Goal: Task Accomplishment & Management: Use online tool/utility

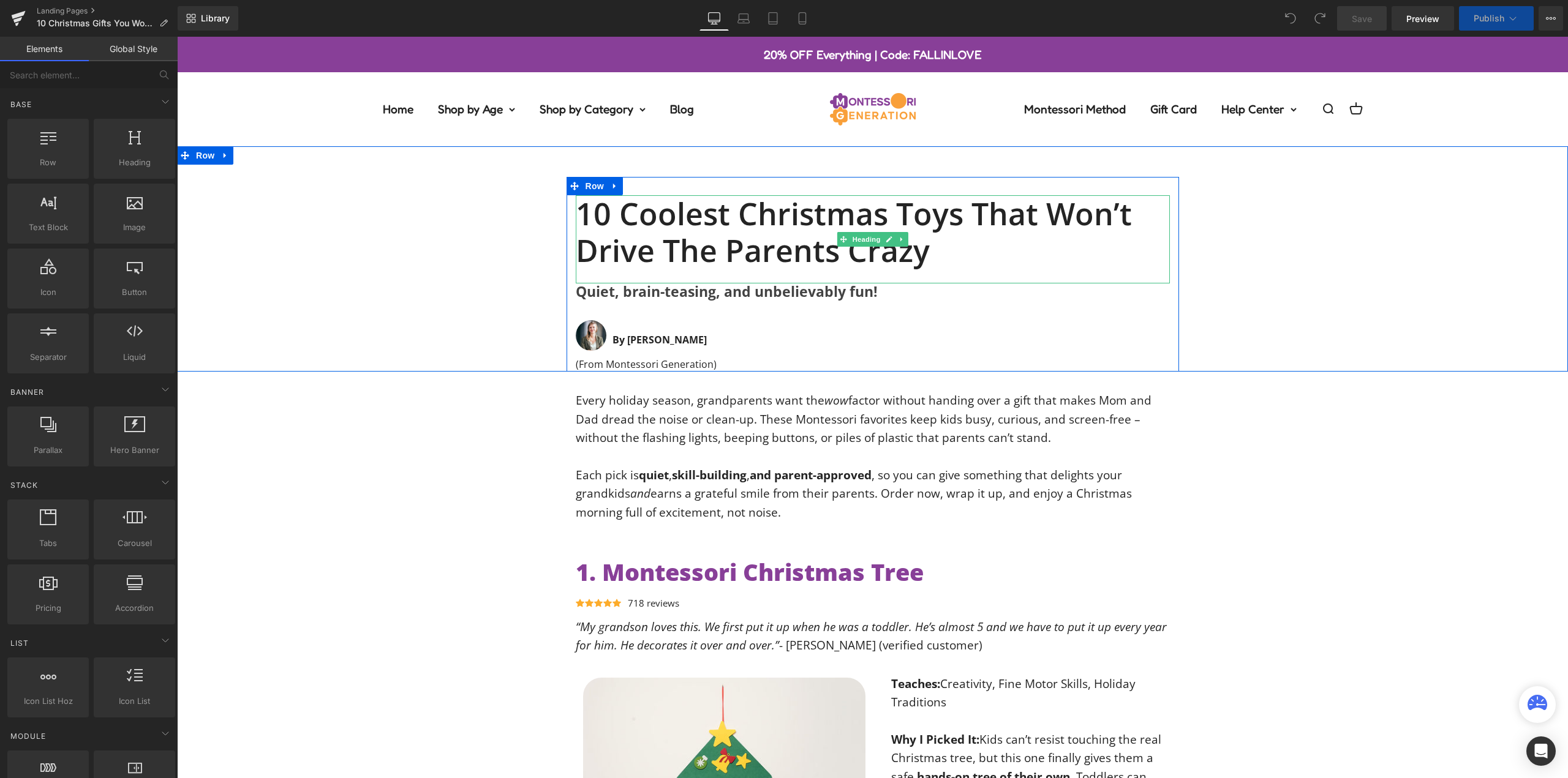
click at [802, 215] on h1 "10 Coolest Christmas Toys That Won’t Drive the Parents Crazy" at bounding box center [873, 232] width 594 height 74
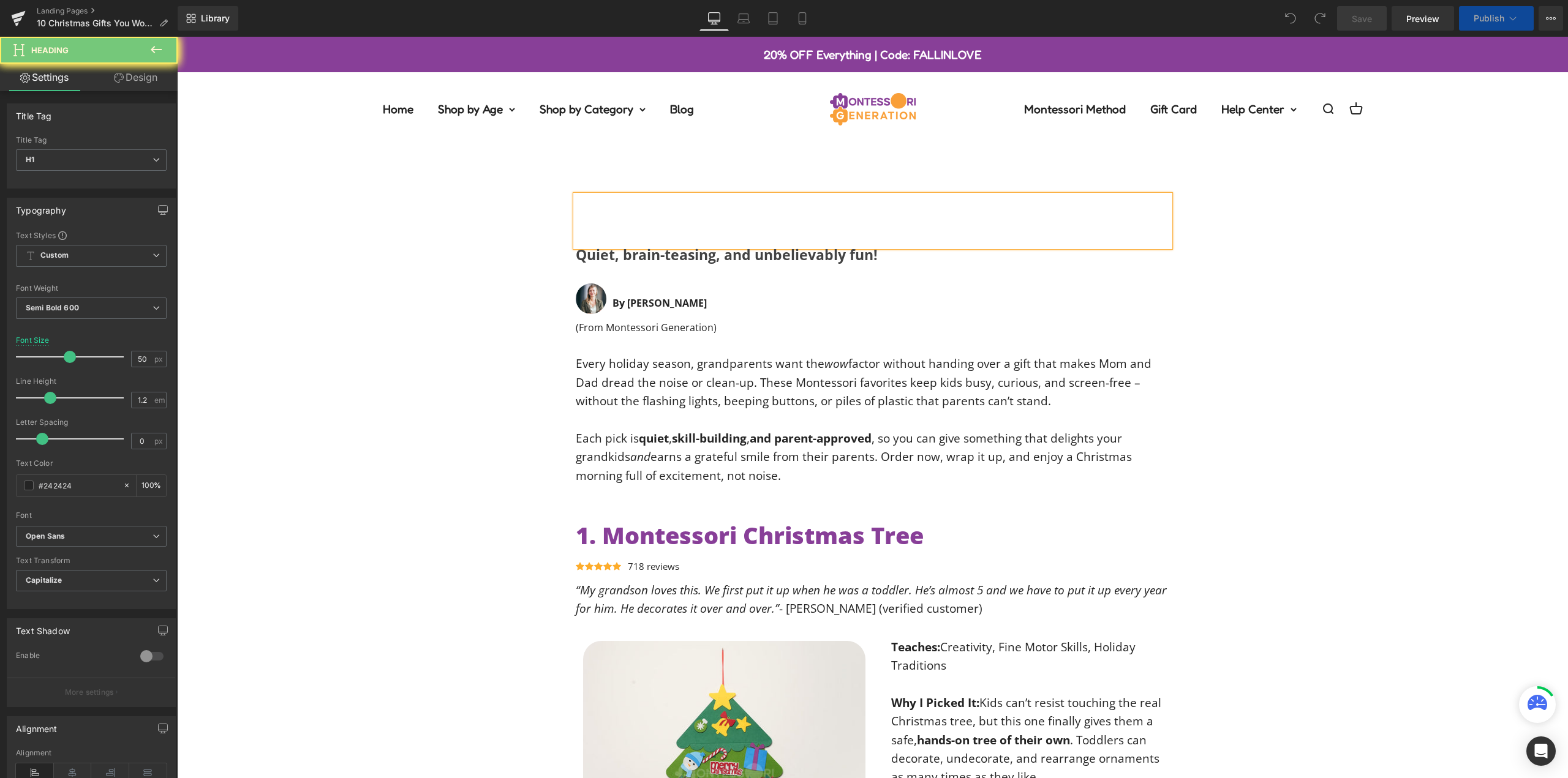
paste div
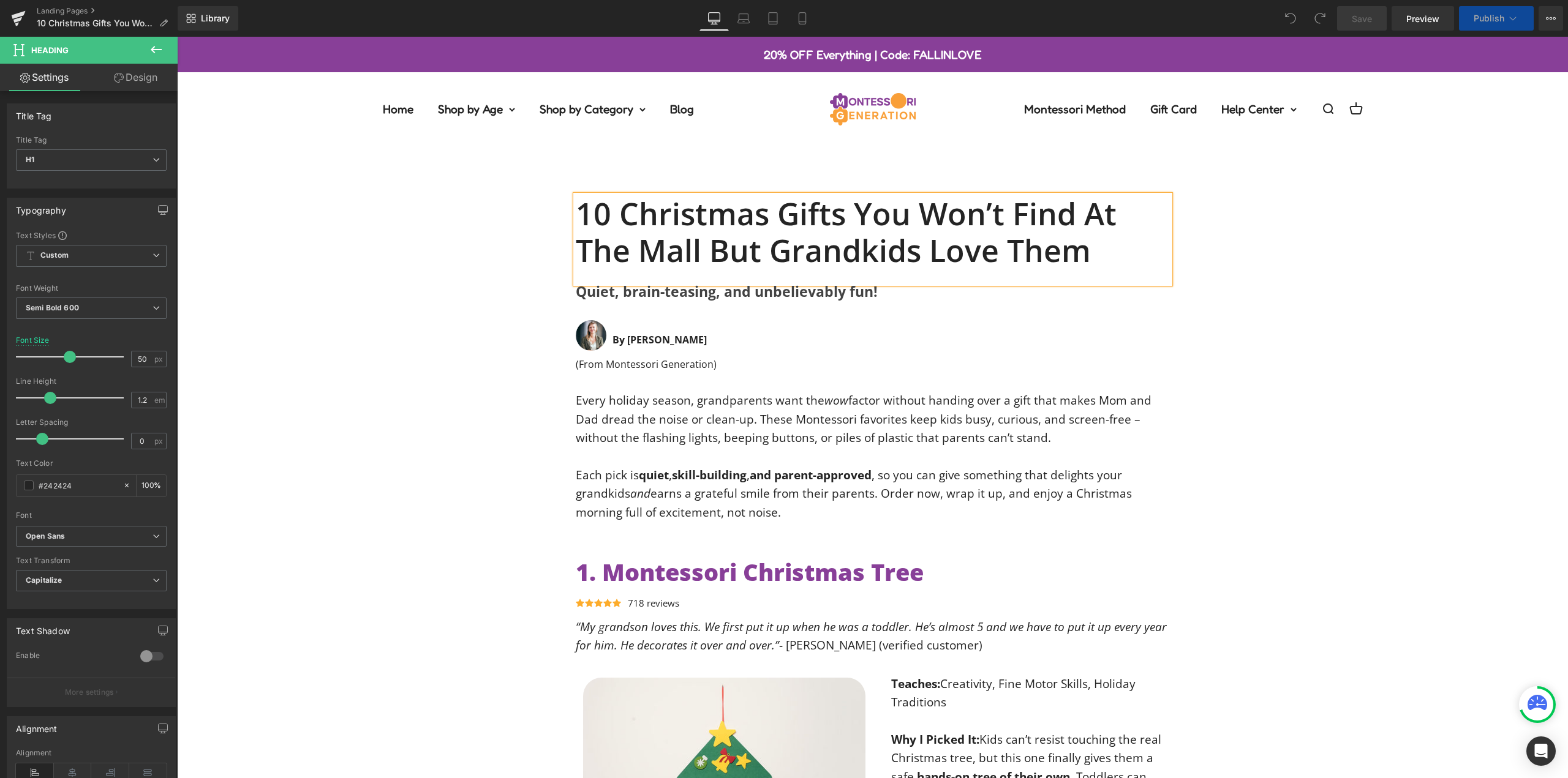
click at [484, 263] on div "10 Christmas Gifts You Won’t Find at the Mall but Grandkids Love Them Heading Q…" at bounding box center [873, 274] width 1391 height 194
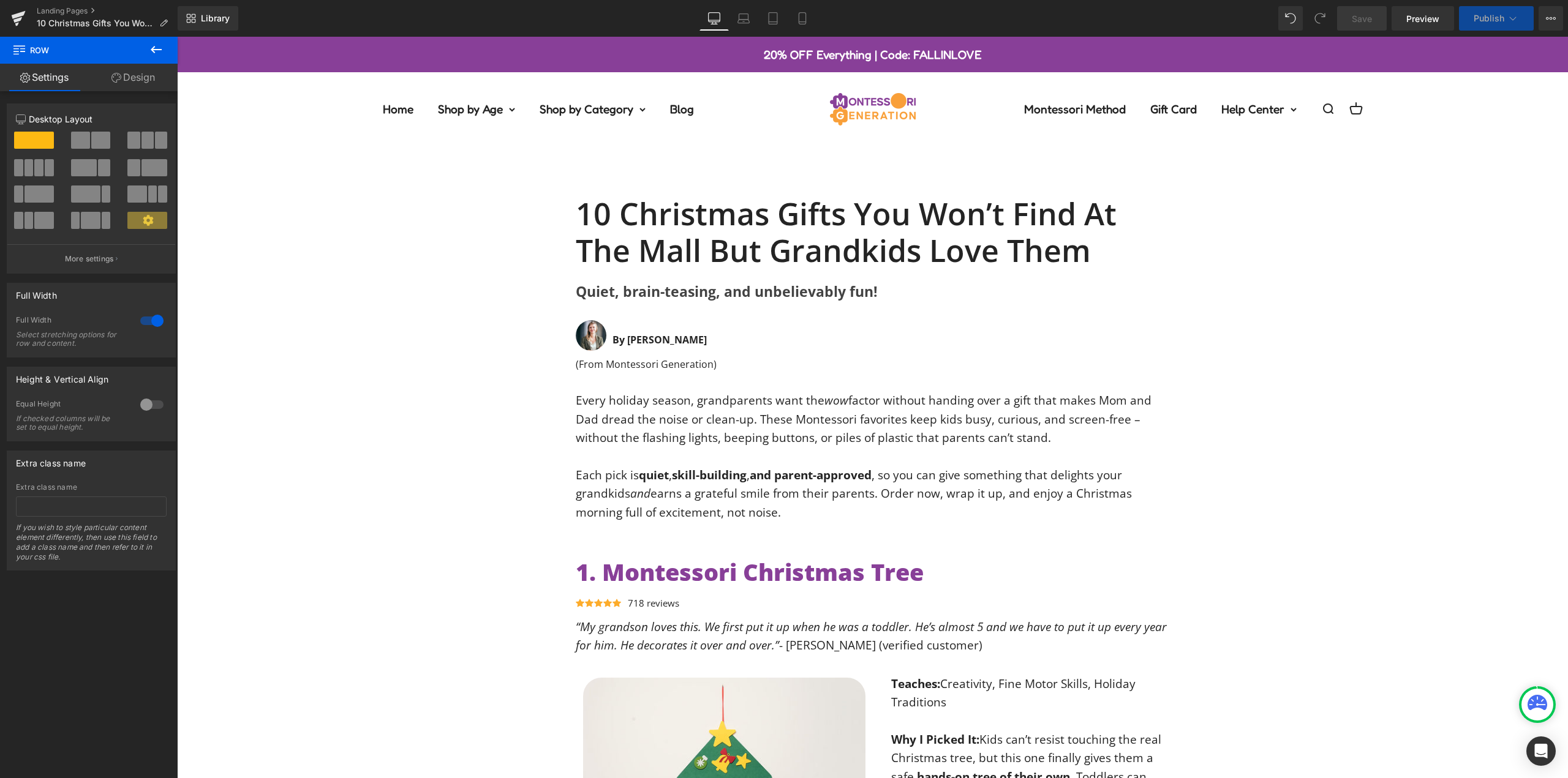
click at [1186, 275] on div "10 Christmas Gifts You Won’t Find at the Mall but Grandkids Love Them Heading Q…" at bounding box center [873, 274] width 1391 height 194
click at [1555, 15] on button "View Live Page View with current Template Save Template to Library Schedule Pub…" at bounding box center [1551, 18] width 25 height 25
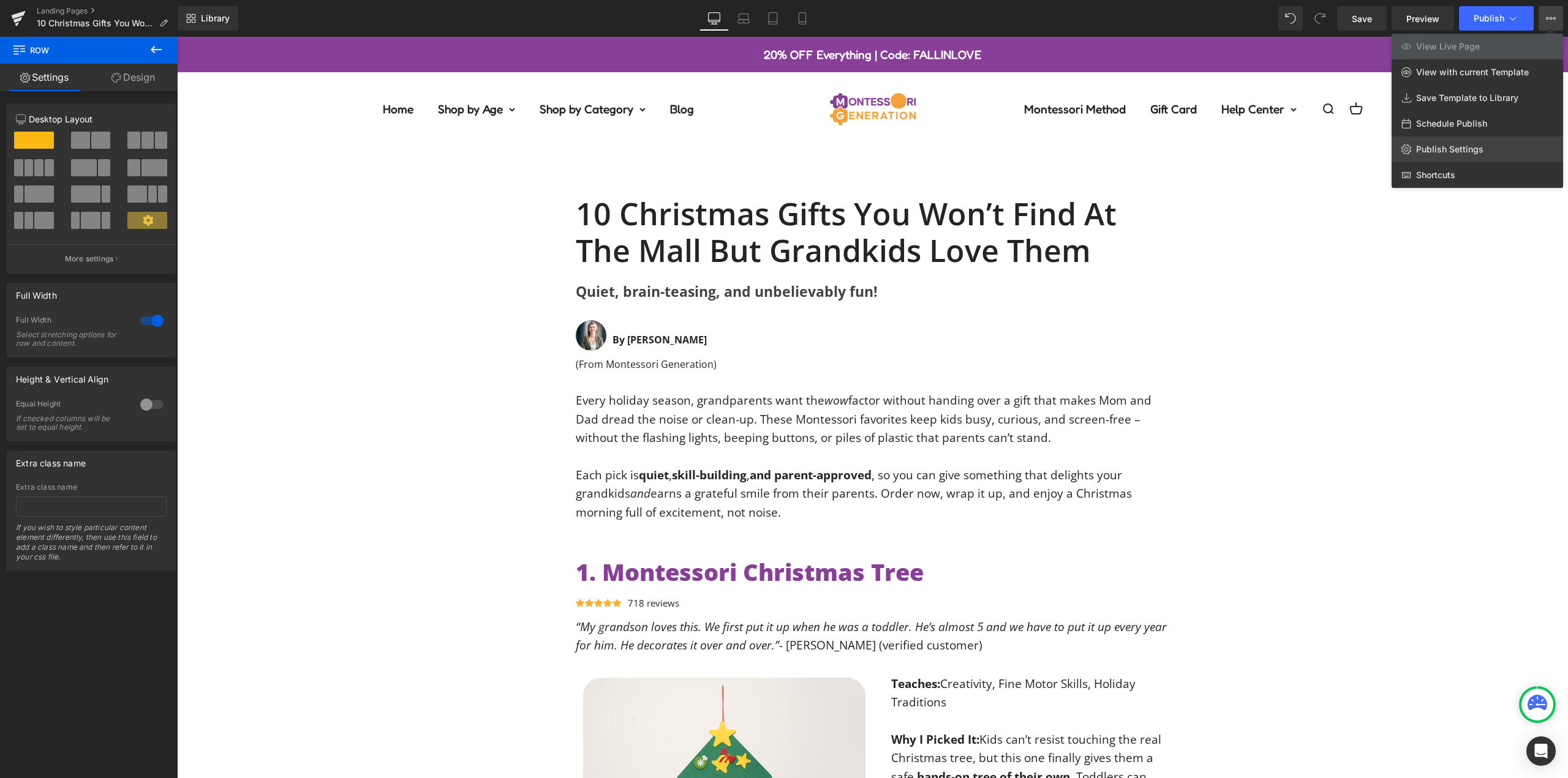
click at [1472, 150] on span "Publish Settings" at bounding box center [1449, 149] width 68 height 11
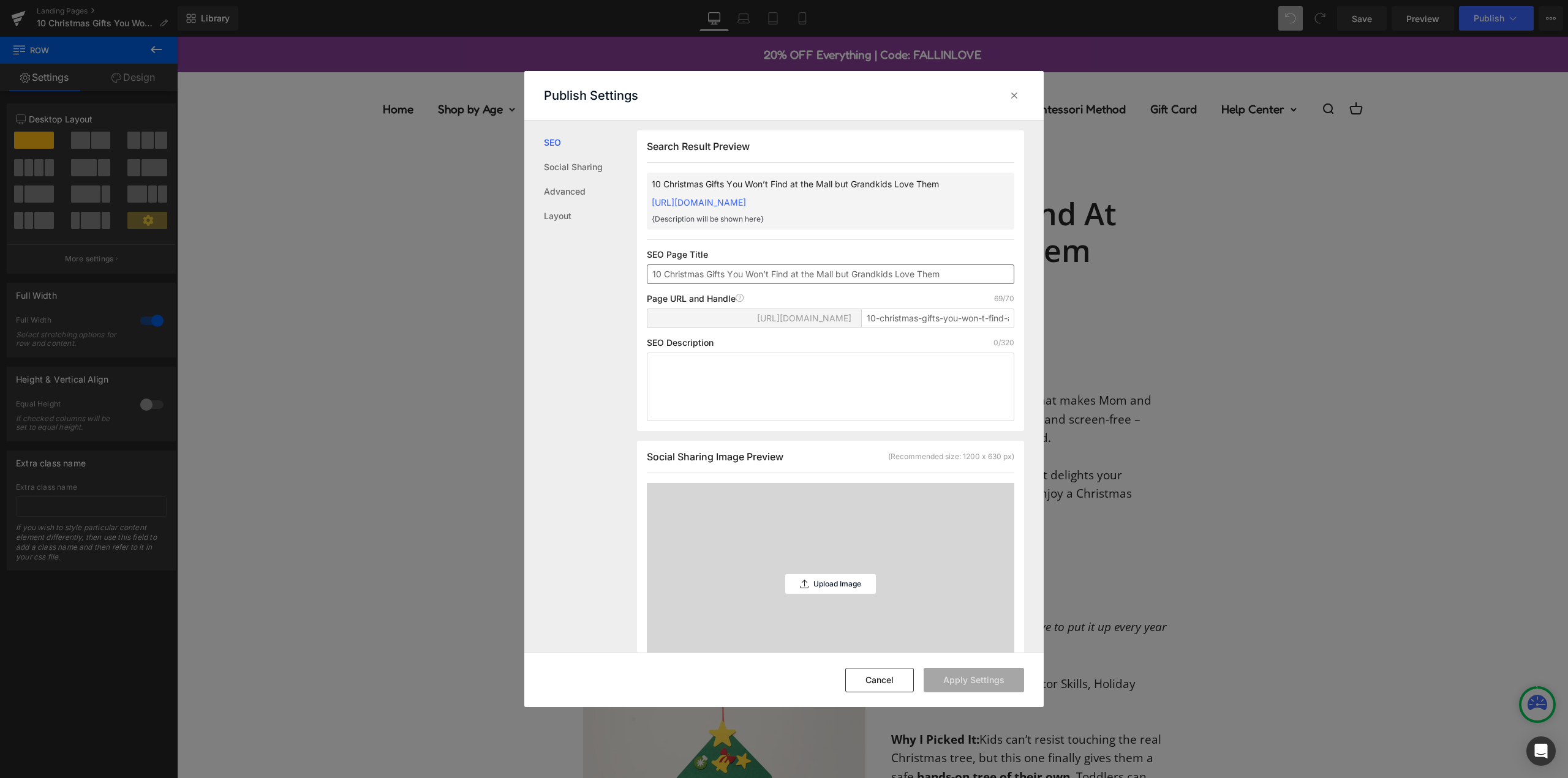
scroll to position [1, 0]
click at [910, 328] on input "10-christmas-gifts-you-won-t-find-at-the-mall-but-grandkids-love-them" at bounding box center [937, 317] width 153 height 19
paste input "christmas-gifts-grandkids-not-in-mall"
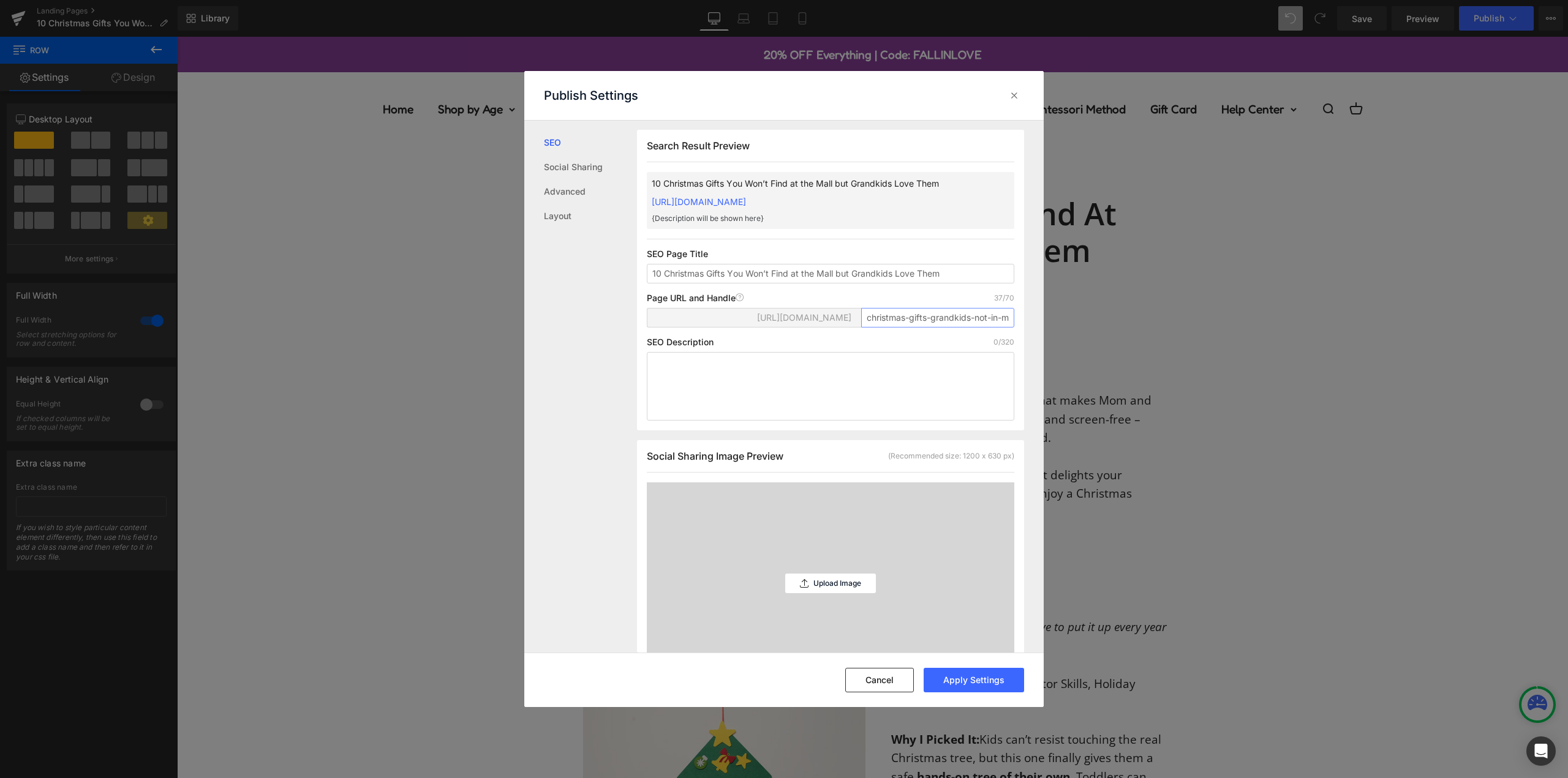
scroll to position [0, 13]
type input "christmas-gifts-grandkids-not-in-mall"
click at [873, 304] on div "Search Result Preview 10 Christmas Gifts You Won’t Find at the Mall but Grandki…" at bounding box center [830, 280] width 387 height 301
click at [956, 283] on input "10 Christmas Gifts You Won’t Find at the Mall but Grandkids Love Them" at bounding box center [830, 273] width 368 height 19
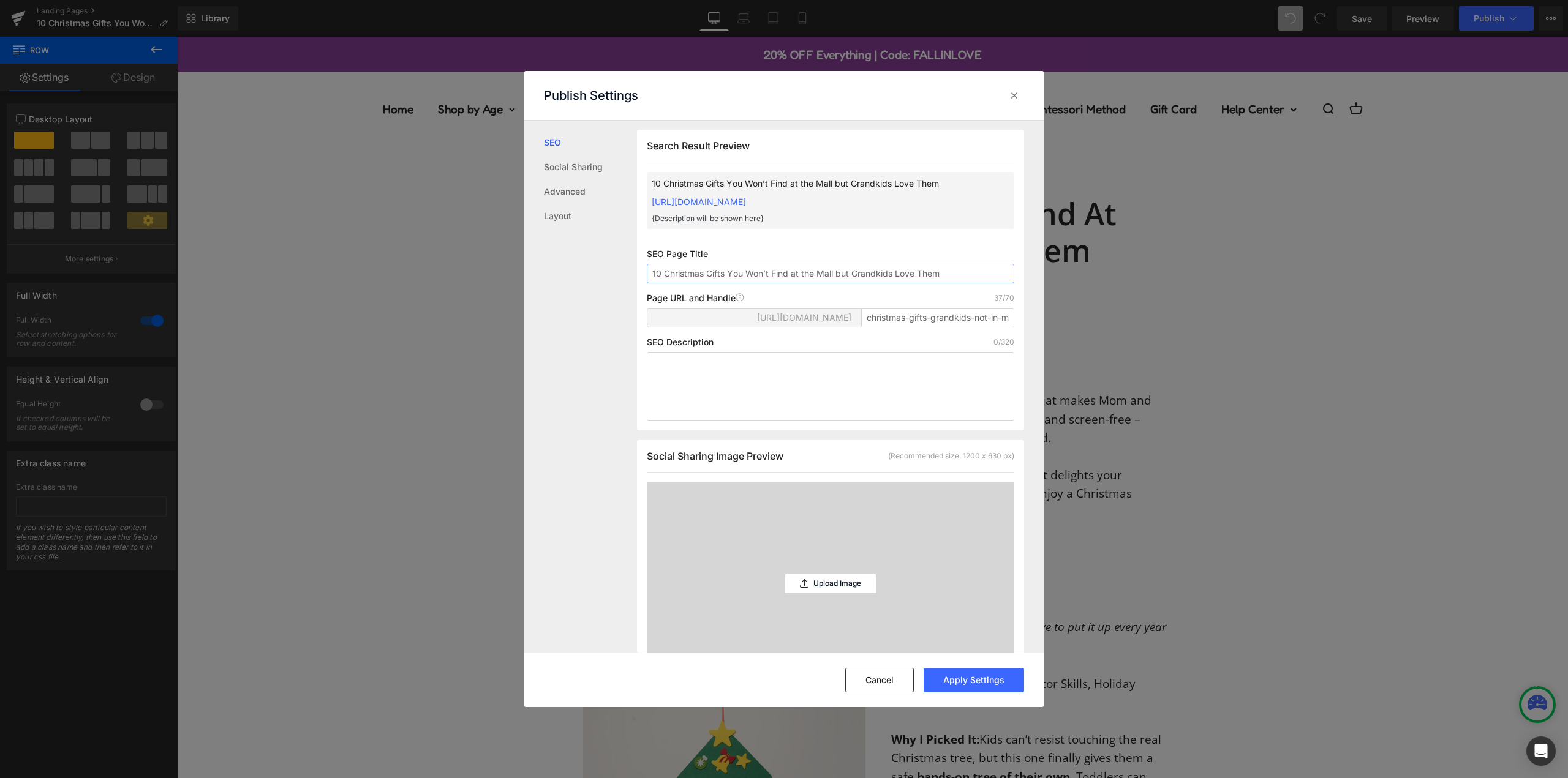
drag, startPoint x: 977, startPoint y: 282, endPoint x: 447, endPoint y: 289, distance: 530.0
click at [447, 289] on div "Publish Settings SEO Social Sharing Advanced Layout Search Result Preview 10 Ch…" at bounding box center [784, 389] width 1568 height 778
paste input "text"
type input "10 Christmas Gifts You Won’t Find at the [GEOGRAPHIC_DATA]"
drag, startPoint x: 735, startPoint y: 391, endPoint x: 820, endPoint y: 392, distance: 85.0
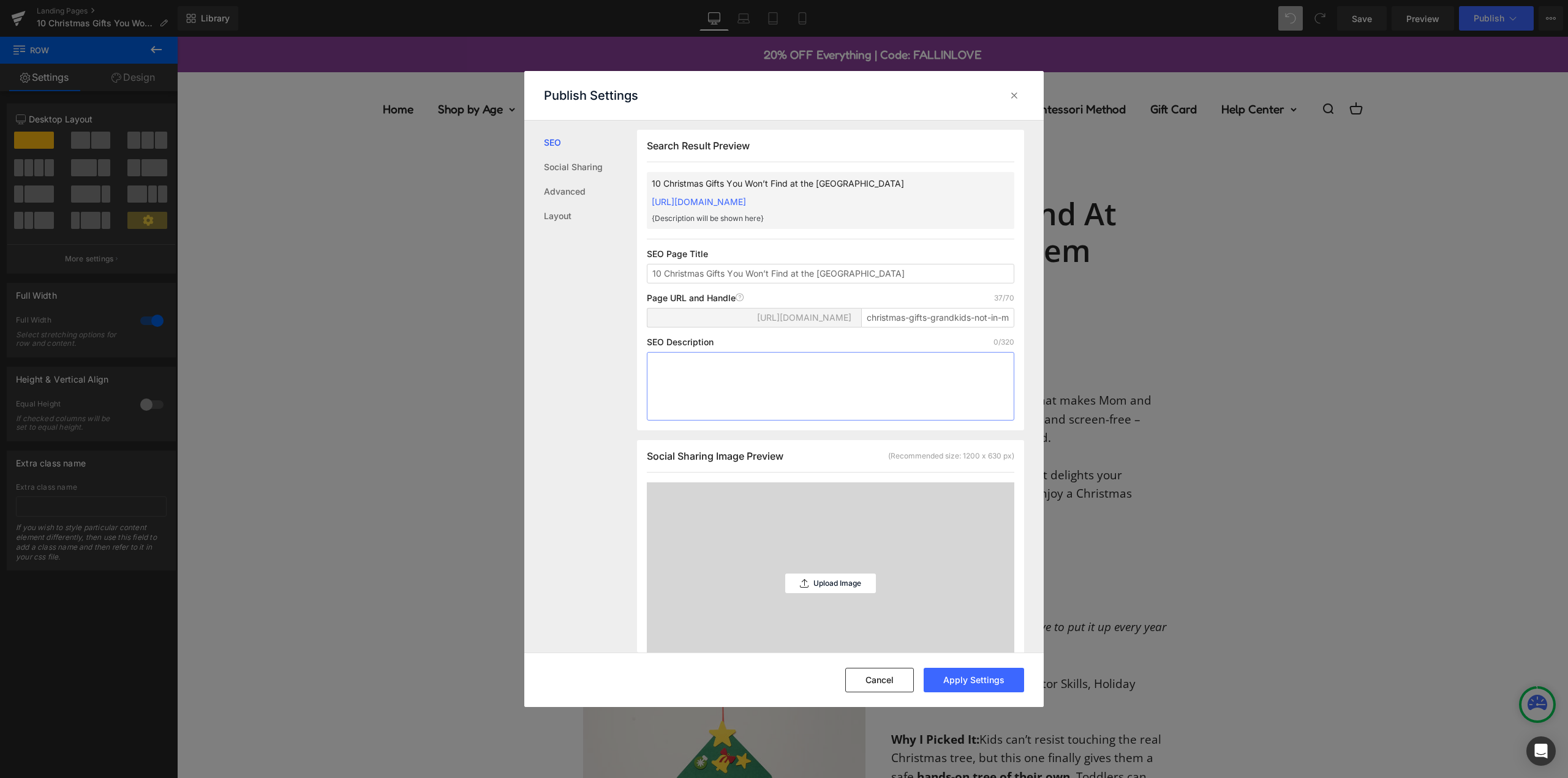
click at [736, 391] on textarea at bounding box center [830, 386] width 368 height 69
paste textarea "Discover 10 Montessori-inspired Christmas gifts grandkids adore, but you won’t …"
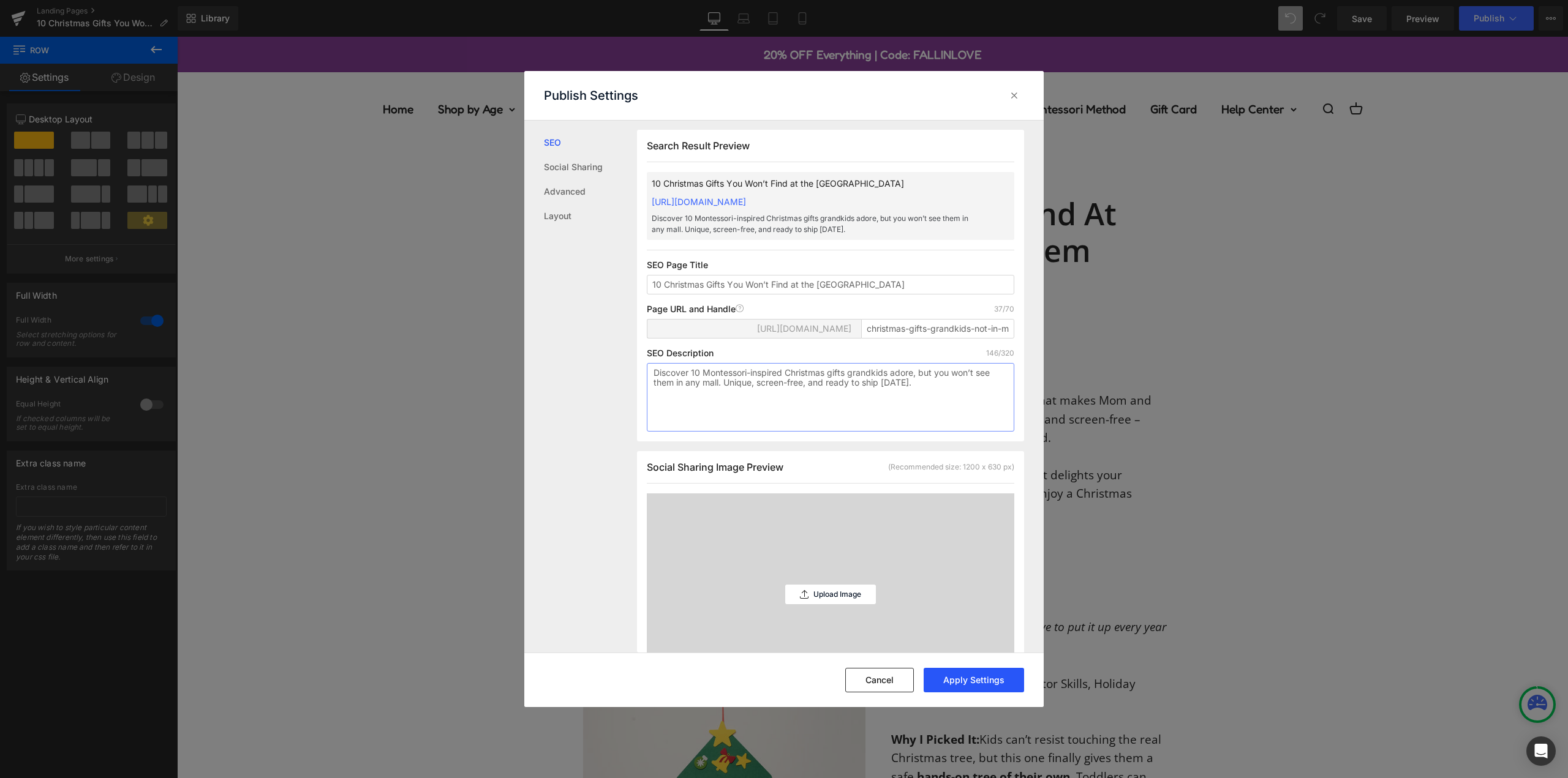
type textarea "Discover 10 Montessori-inspired Christmas gifts grandkids adore, but you won’t …"
click at [972, 684] on button "Apply Settings" at bounding box center [974, 680] width 100 height 25
drag, startPoint x: 1482, startPoint y: 399, endPoint x: 1305, endPoint y: 362, distance: 180.8
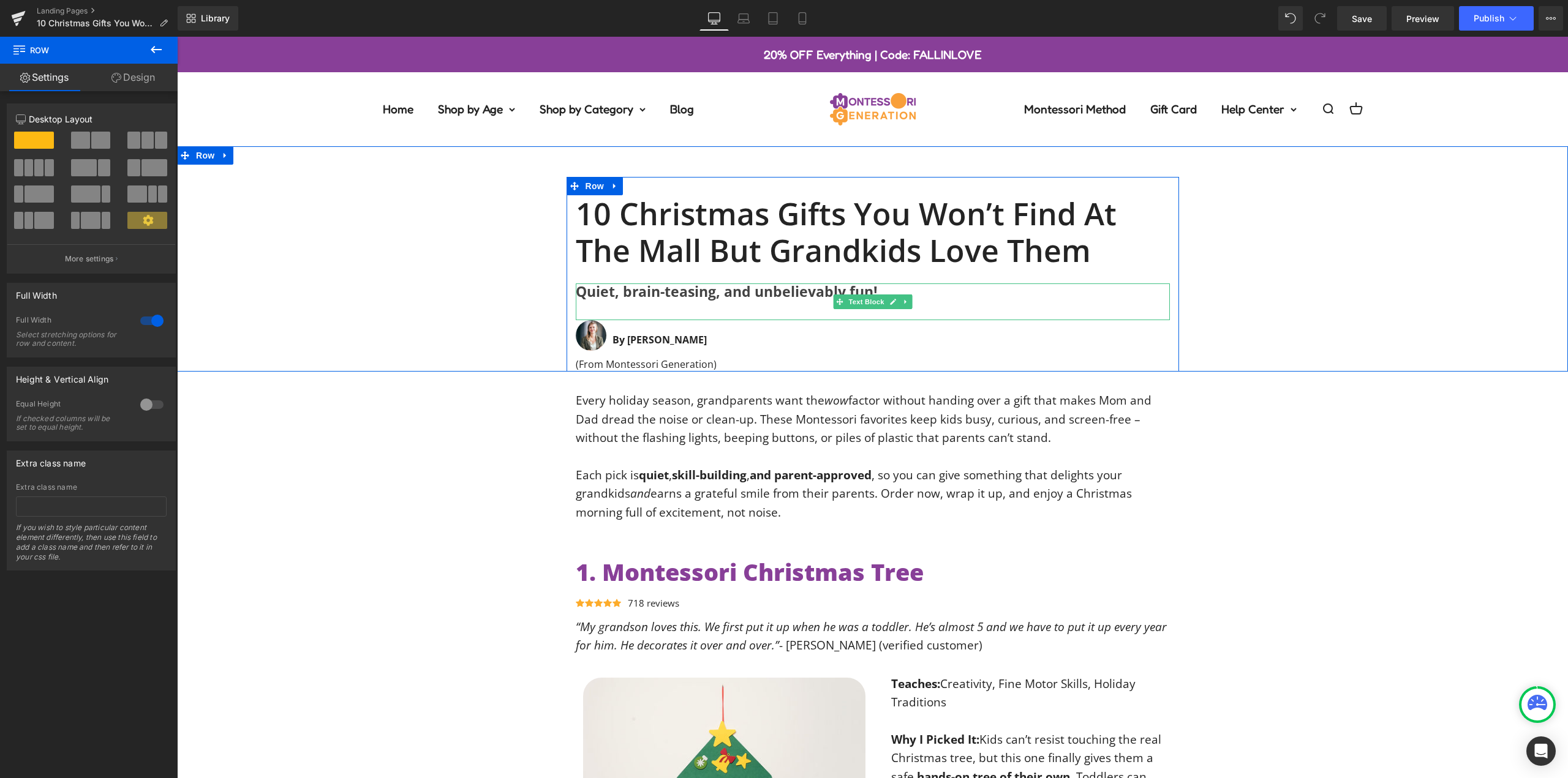
click at [760, 290] on b "Quiet, brain-teasing, and unbelievably fun!" at bounding box center [727, 291] width 302 height 19
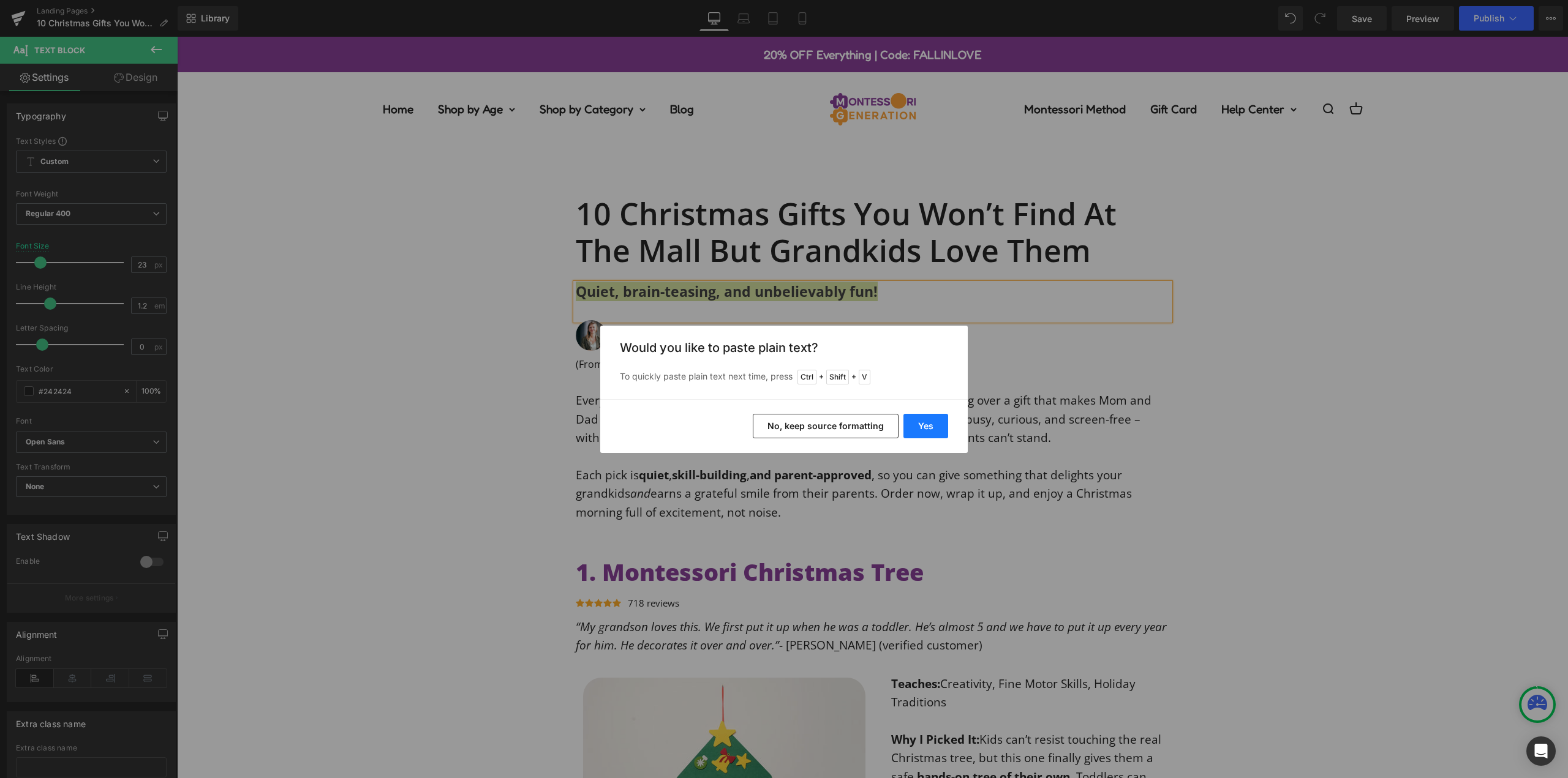
click at [926, 423] on button "Yes" at bounding box center [925, 426] width 45 height 25
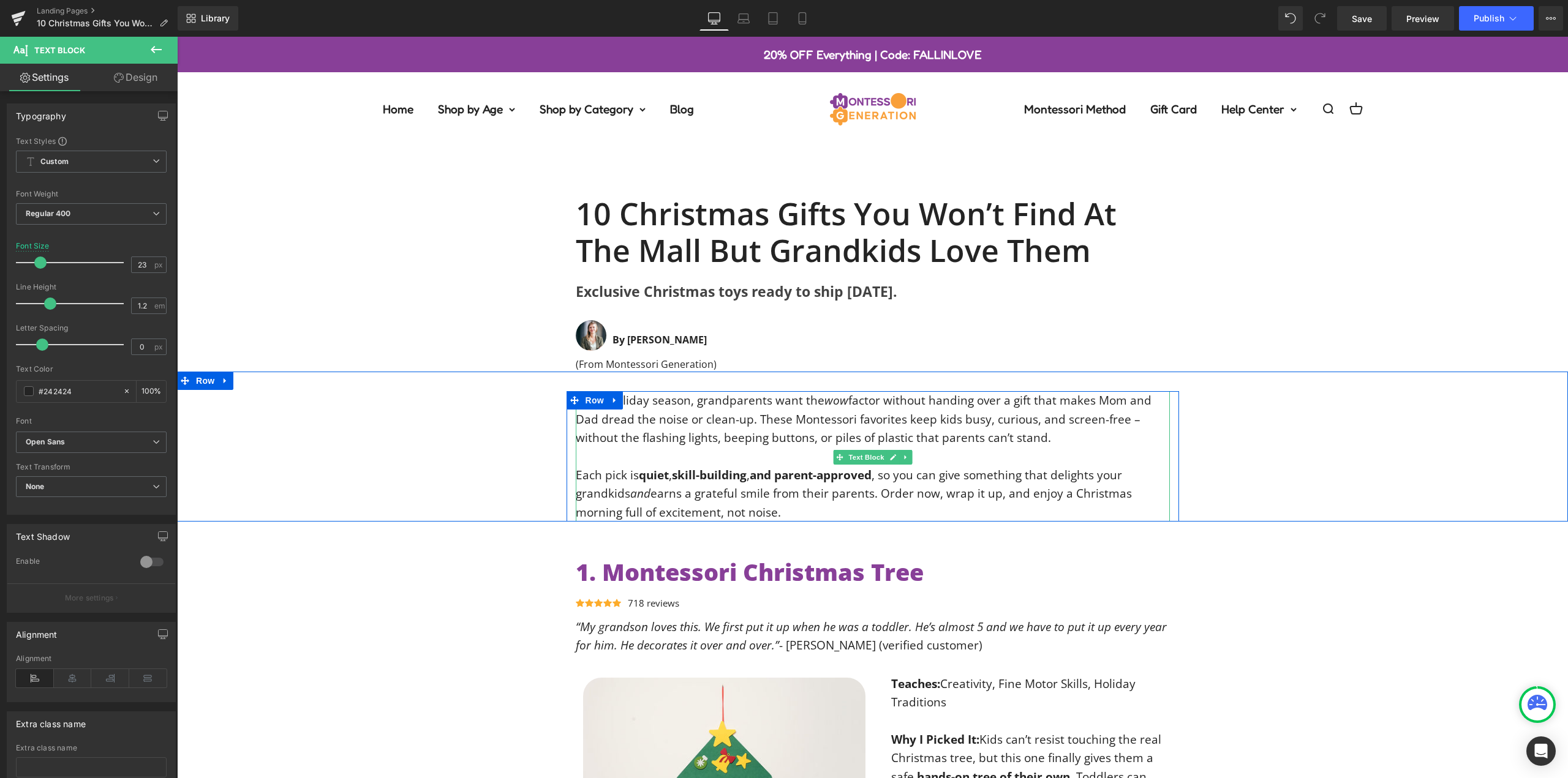
click at [766, 504] on p "Each pick is quiet , skill-building , and parent-approved , so you can give som…" at bounding box center [873, 493] width 594 height 55
click at [778, 513] on p "Each pick is quiet , skill-building , and parent-approved , so you can give som…" at bounding box center [873, 493] width 594 height 55
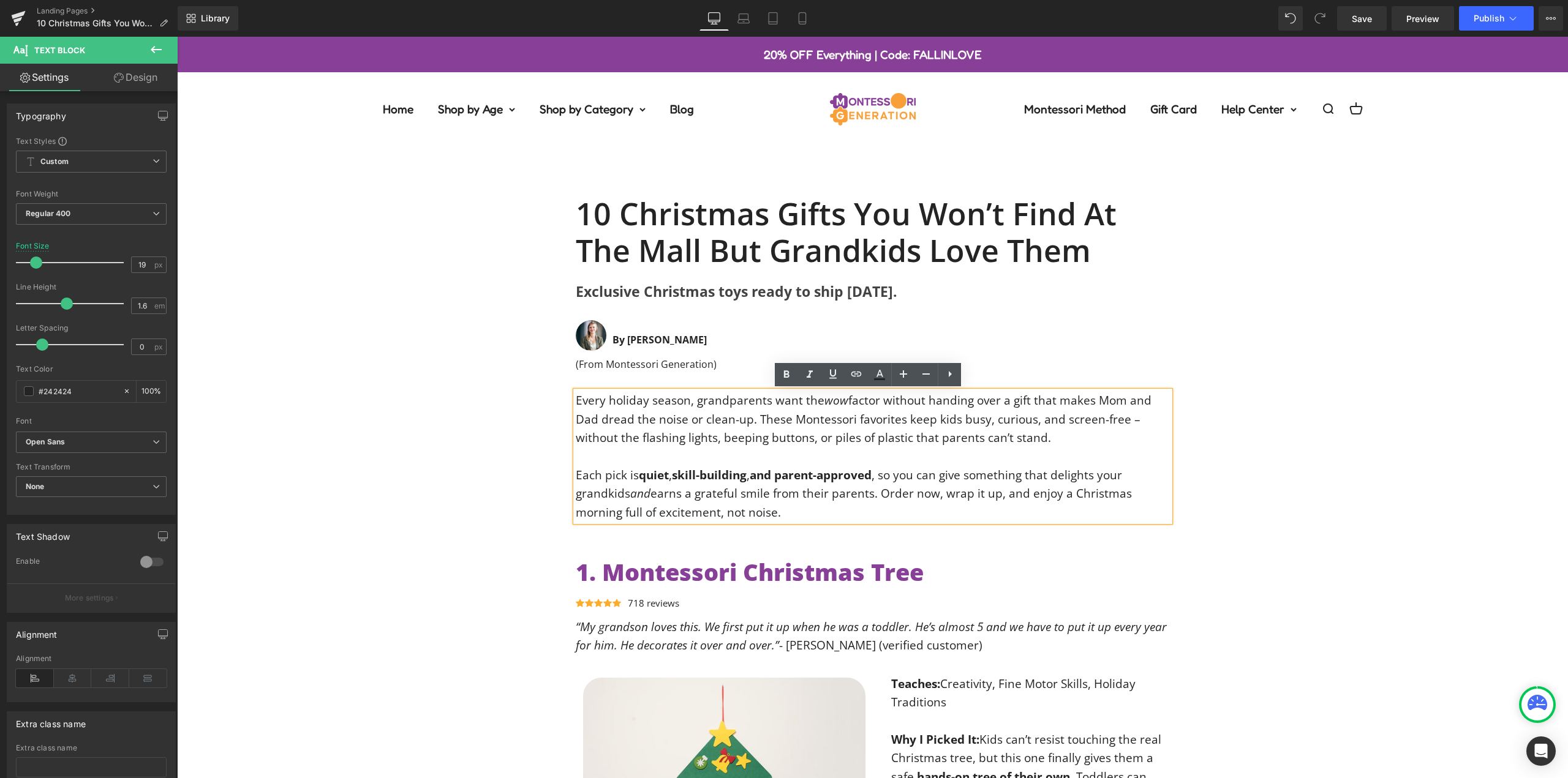
drag, startPoint x: 780, startPoint y: 517, endPoint x: 579, endPoint y: 398, distance: 233.6
click at [579, 398] on div "Every holiday season, grandparents want the wow factor without handing over a g…" at bounding box center [873, 456] width 594 height 130
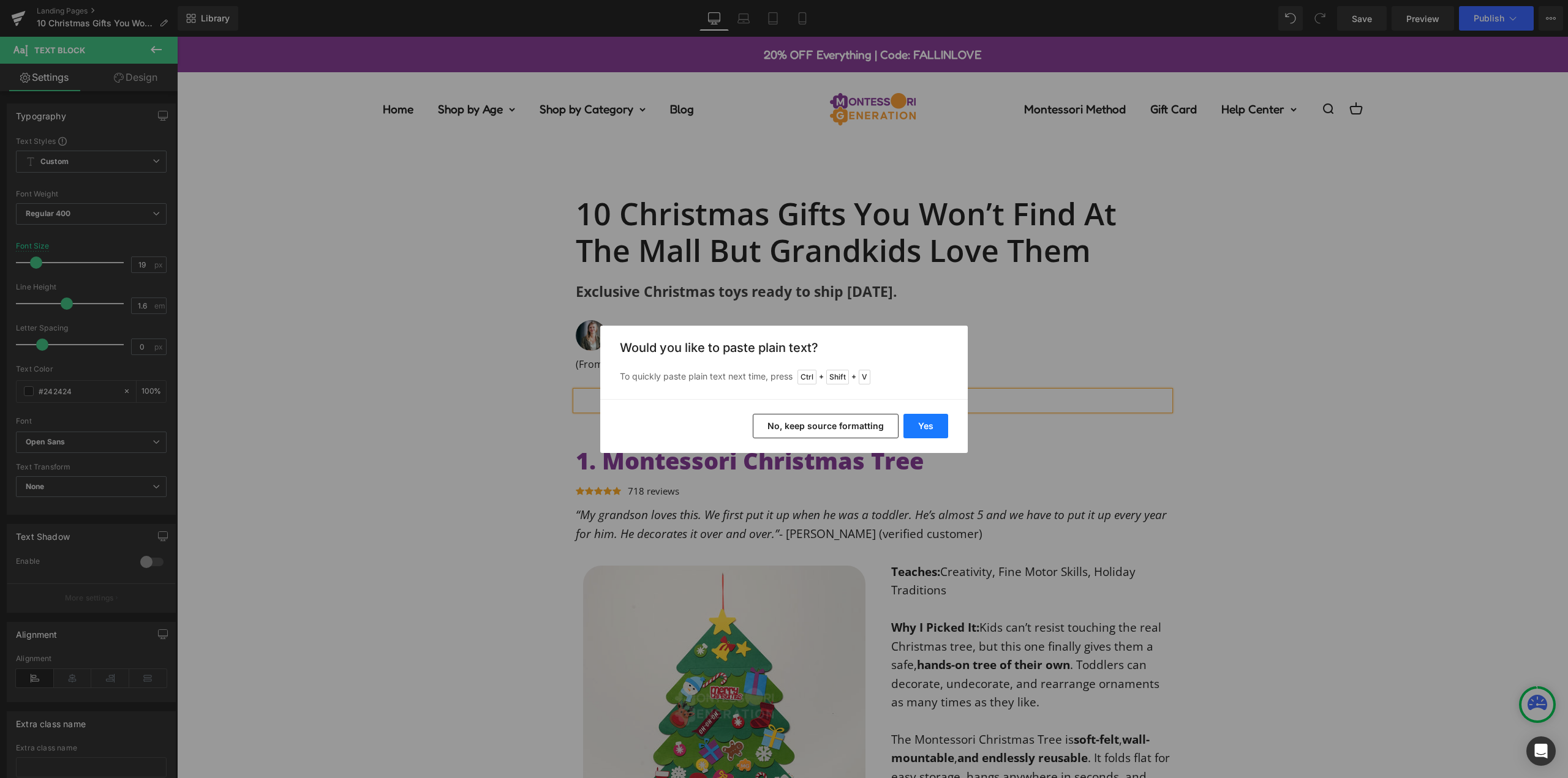
click at [921, 428] on button "Yes" at bounding box center [925, 426] width 45 height 25
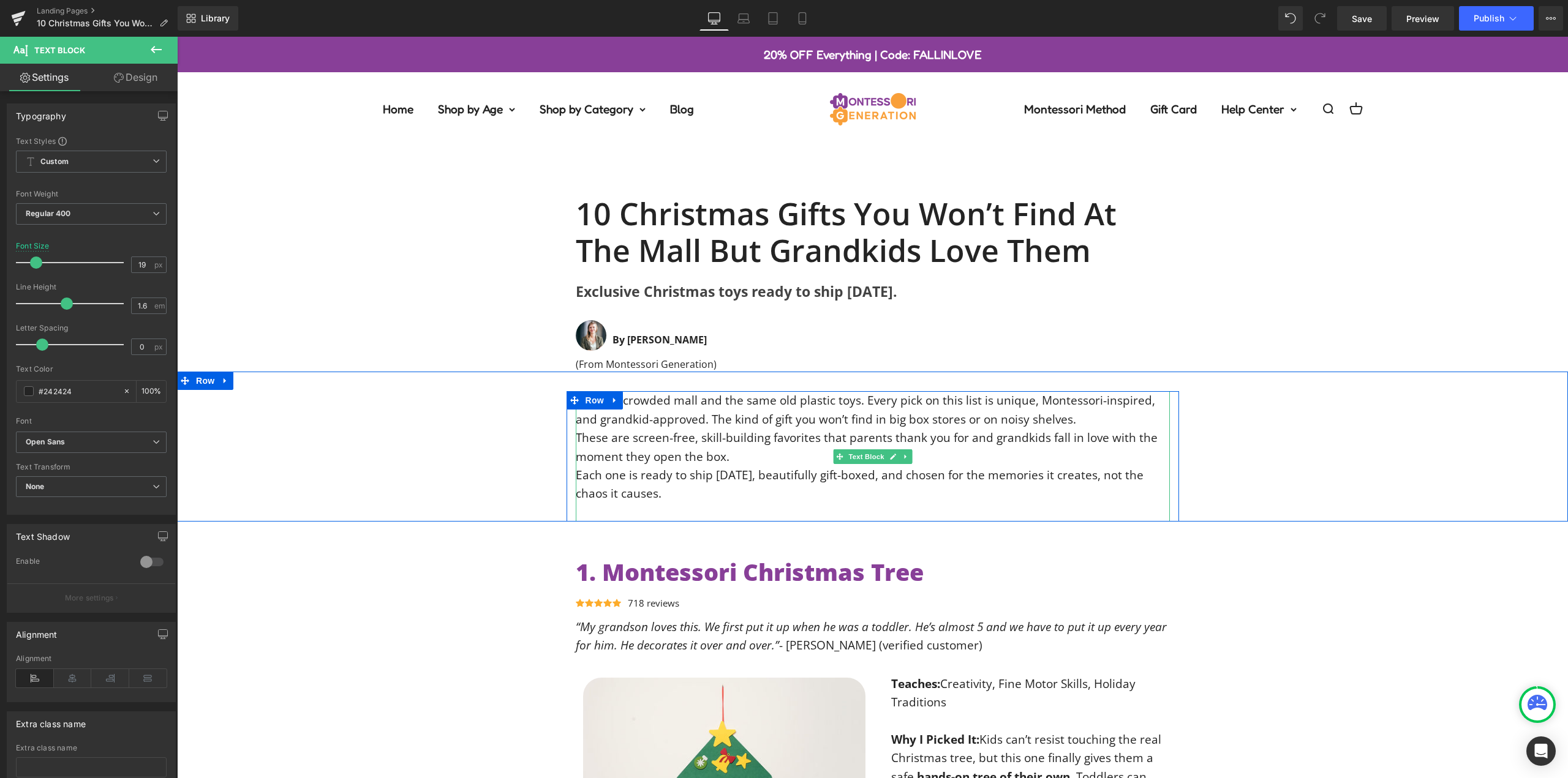
click at [1075, 422] on p "Skip the crowded mall and the same old plastic toys. Every pick on this list is…" at bounding box center [873, 410] width 594 height 37
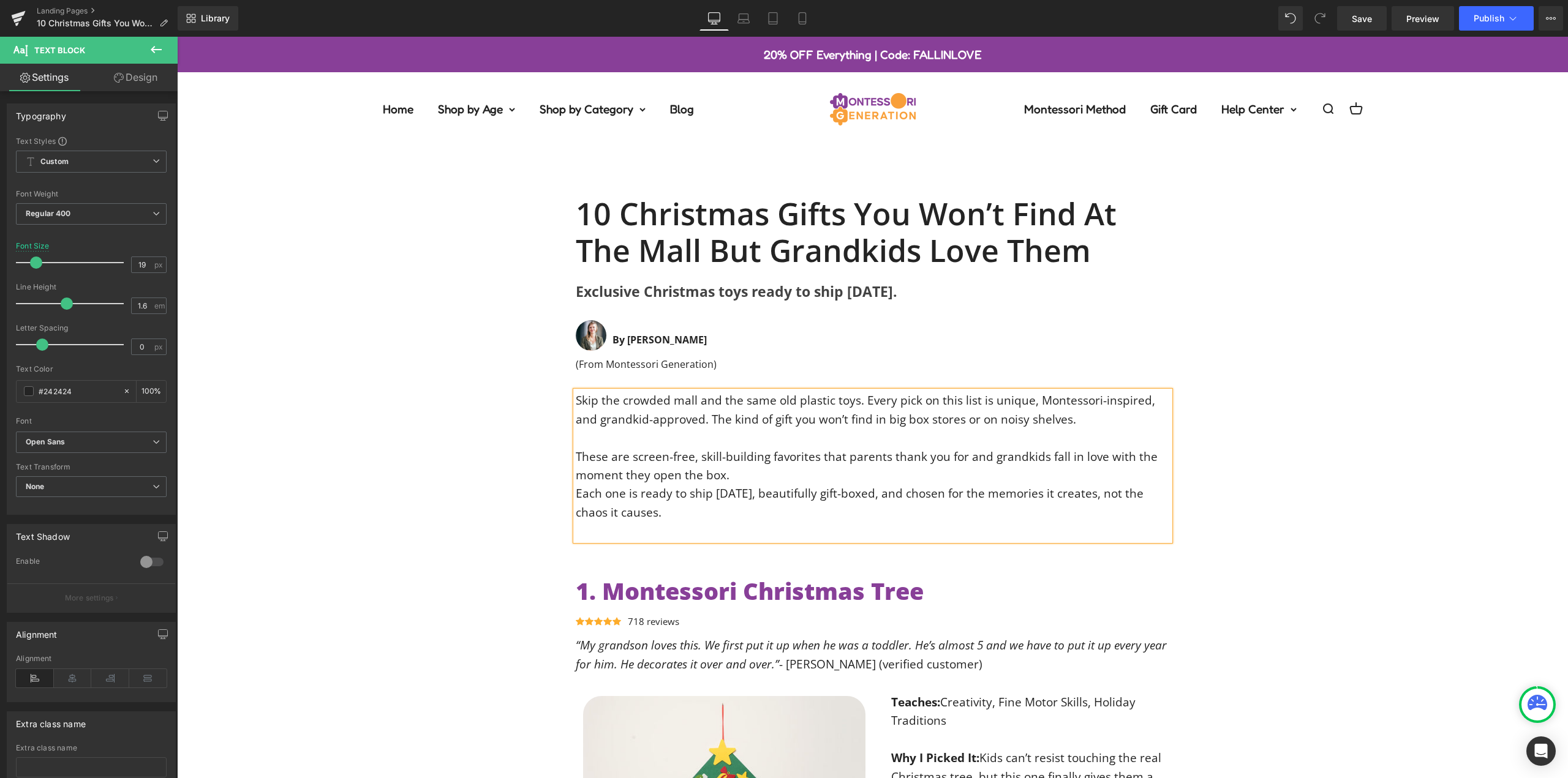
click at [737, 474] on p "These are screen-free, skill-building favorites that parents thank you for and …" at bounding box center [873, 466] width 594 height 37
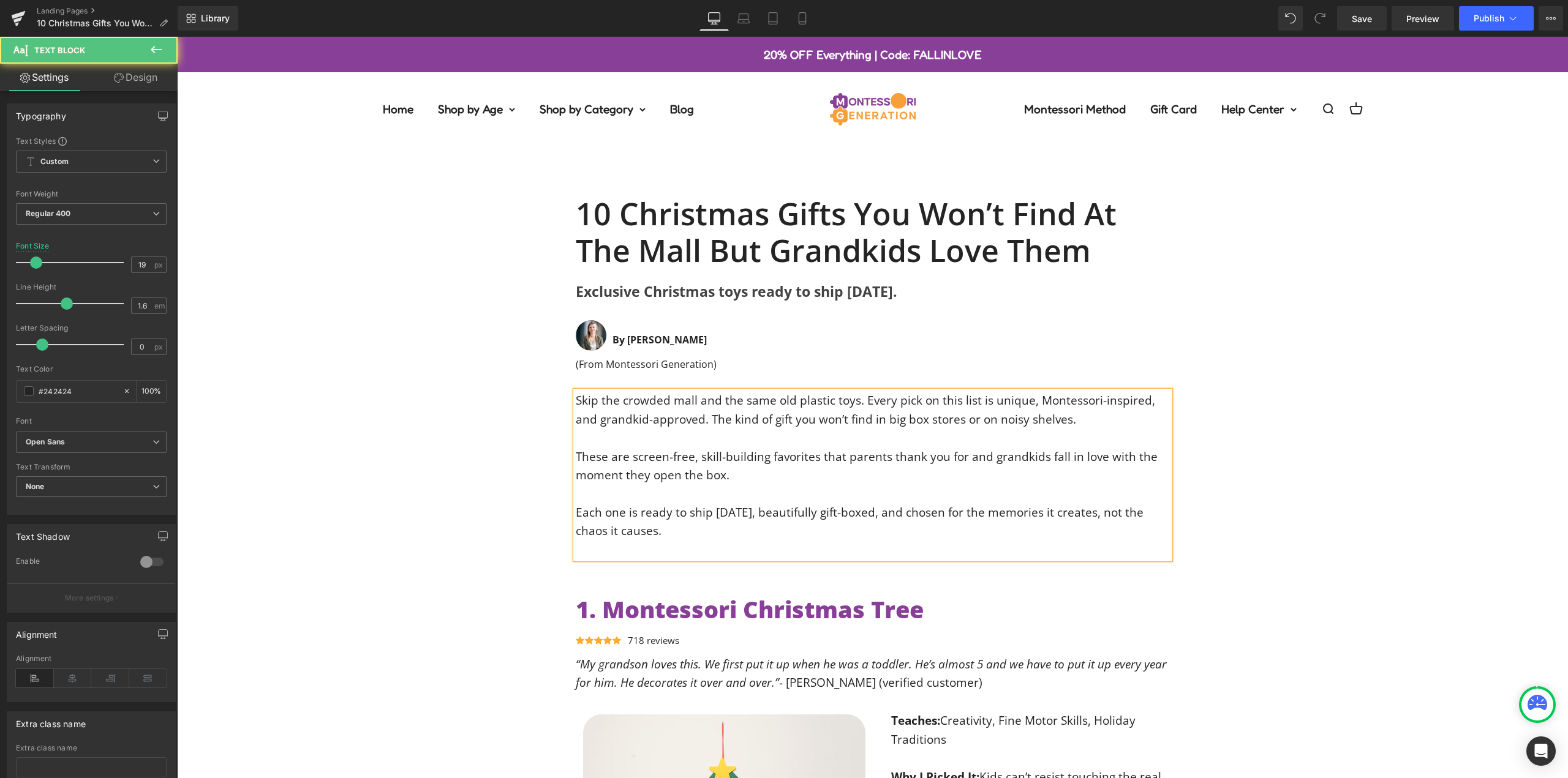
click at [622, 547] on p at bounding box center [873, 549] width 594 height 18
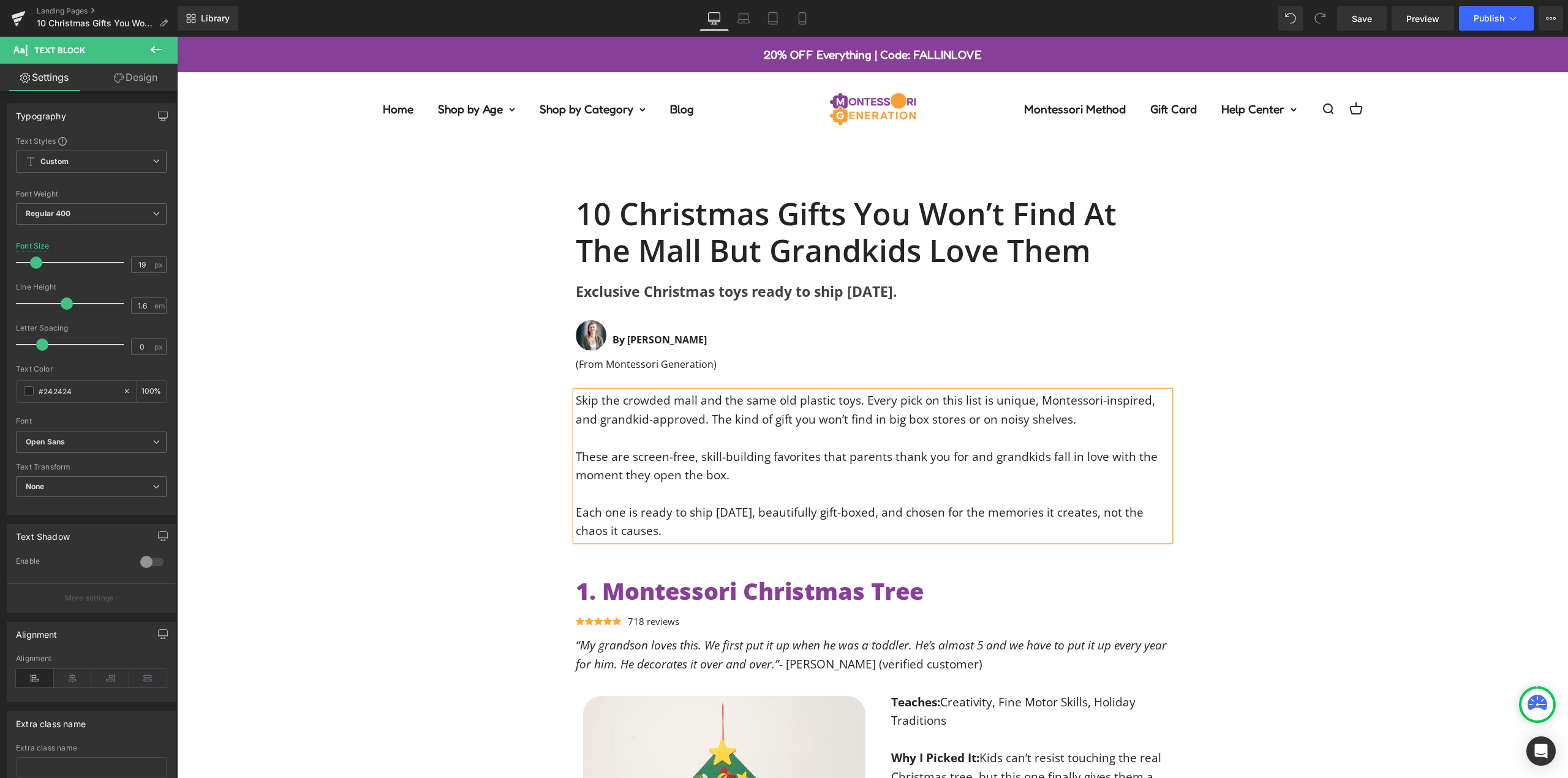
click at [487, 382] on div "Skip the crowded mall and the same old plastic toys. Every pick on this list is…" at bounding box center [873, 456] width 1391 height 168
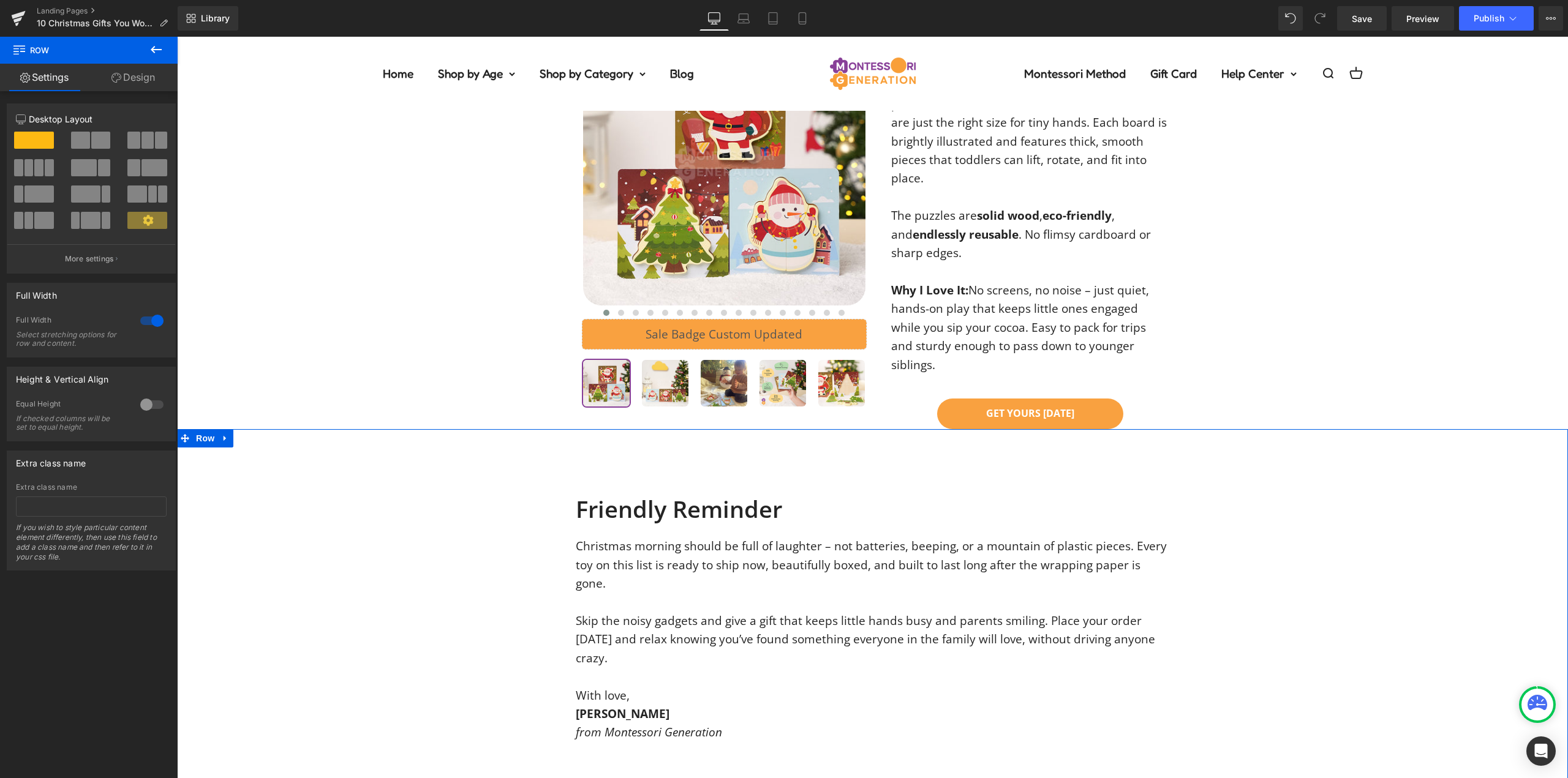
scroll to position [6263, 0]
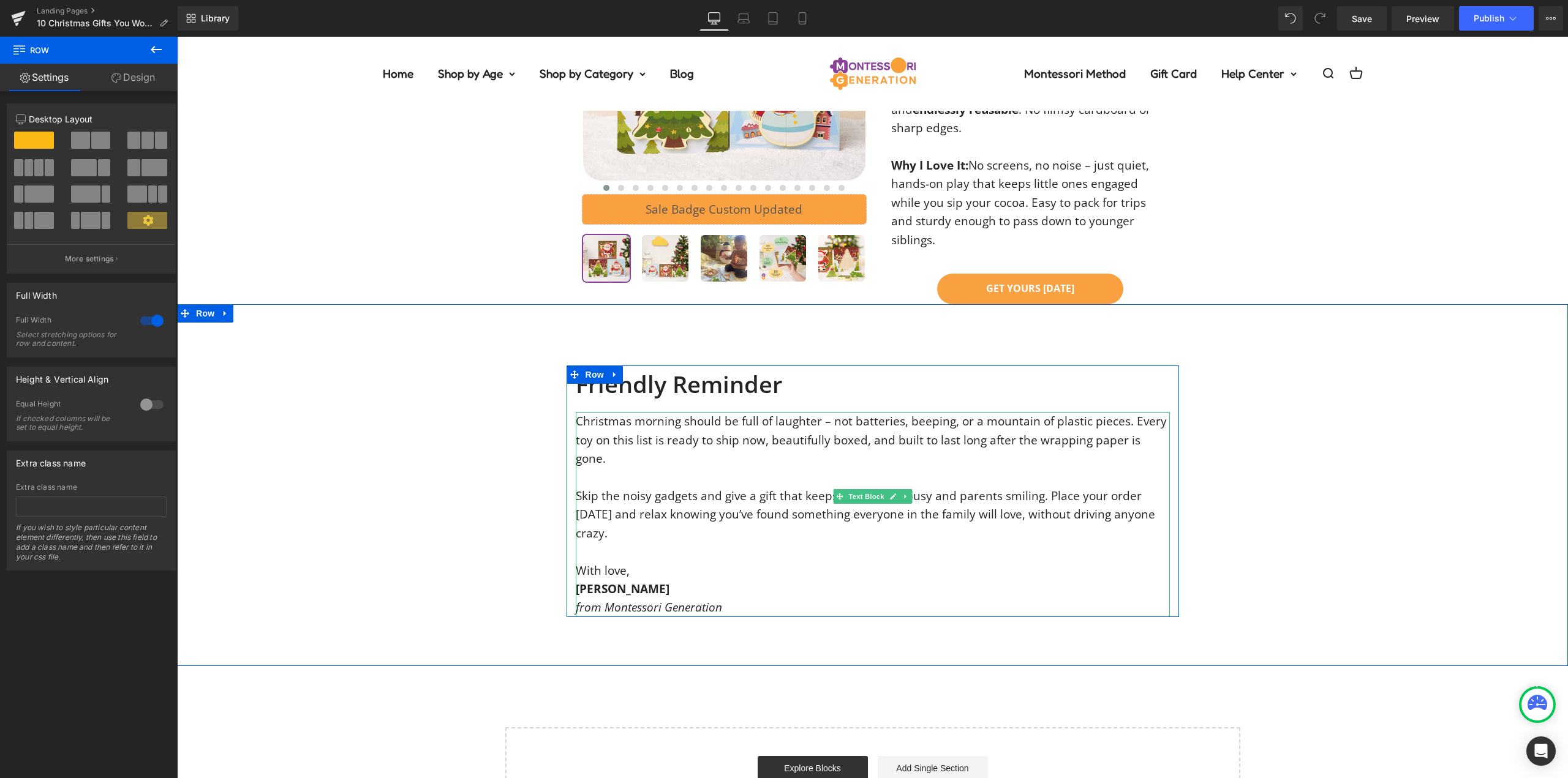
drag, startPoint x: 687, startPoint y: 365, endPoint x: 702, endPoint y: 453, distance: 89.3
click at [687, 487] on p "Skip the noisy gadgets and give a gift that keeps little hands busy and parents…" at bounding box center [873, 514] width 594 height 55
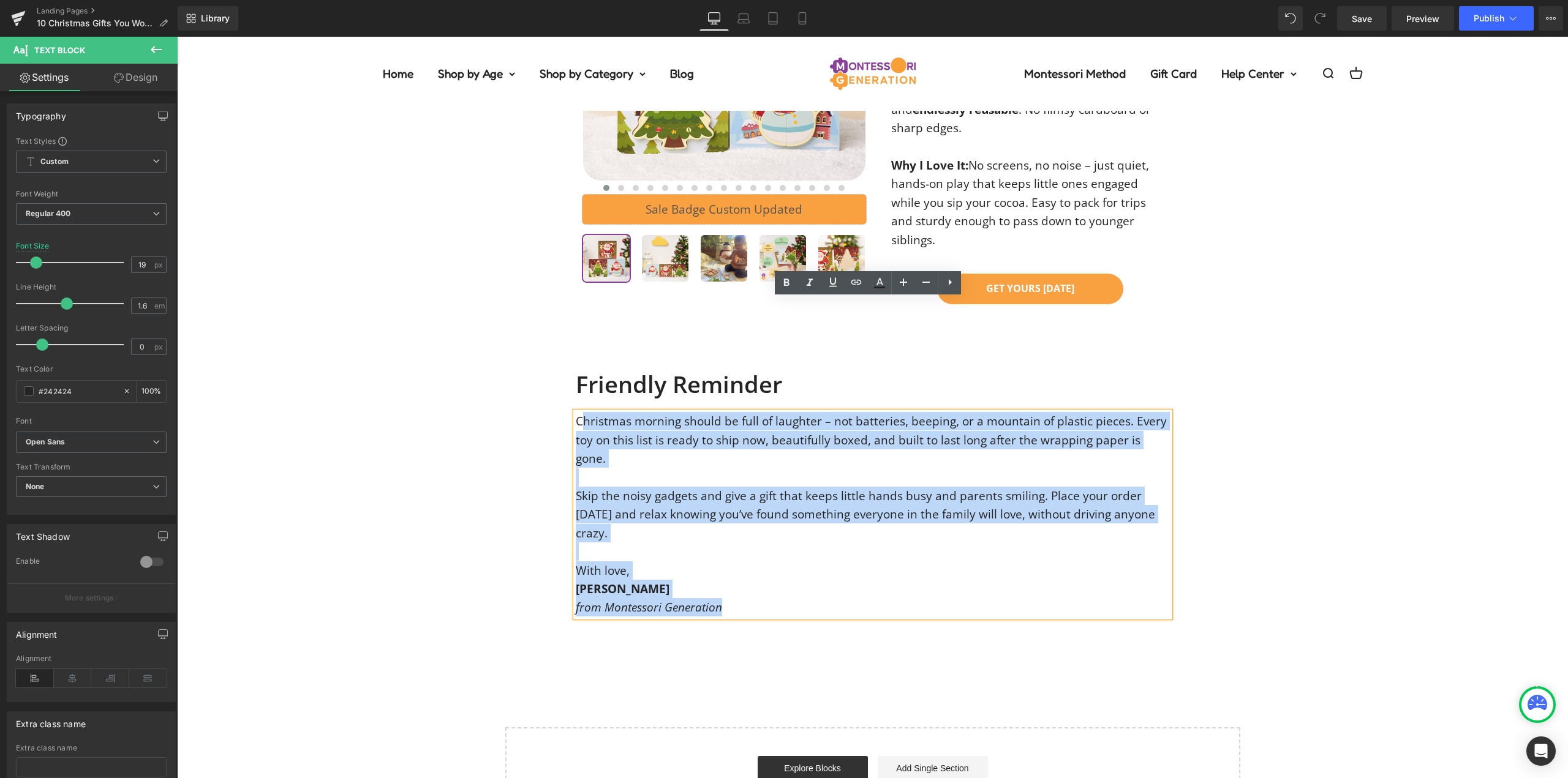
drag, startPoint x: 706, startPoint y: 461, endPoint x: 598, endPoint y: 321, distance: 176.8
click at [578, 412] on div "Christmas morning should be full of laughter – not batteries, beeping, or a mou…" at bounding box center [873, 514] width 594 height 205
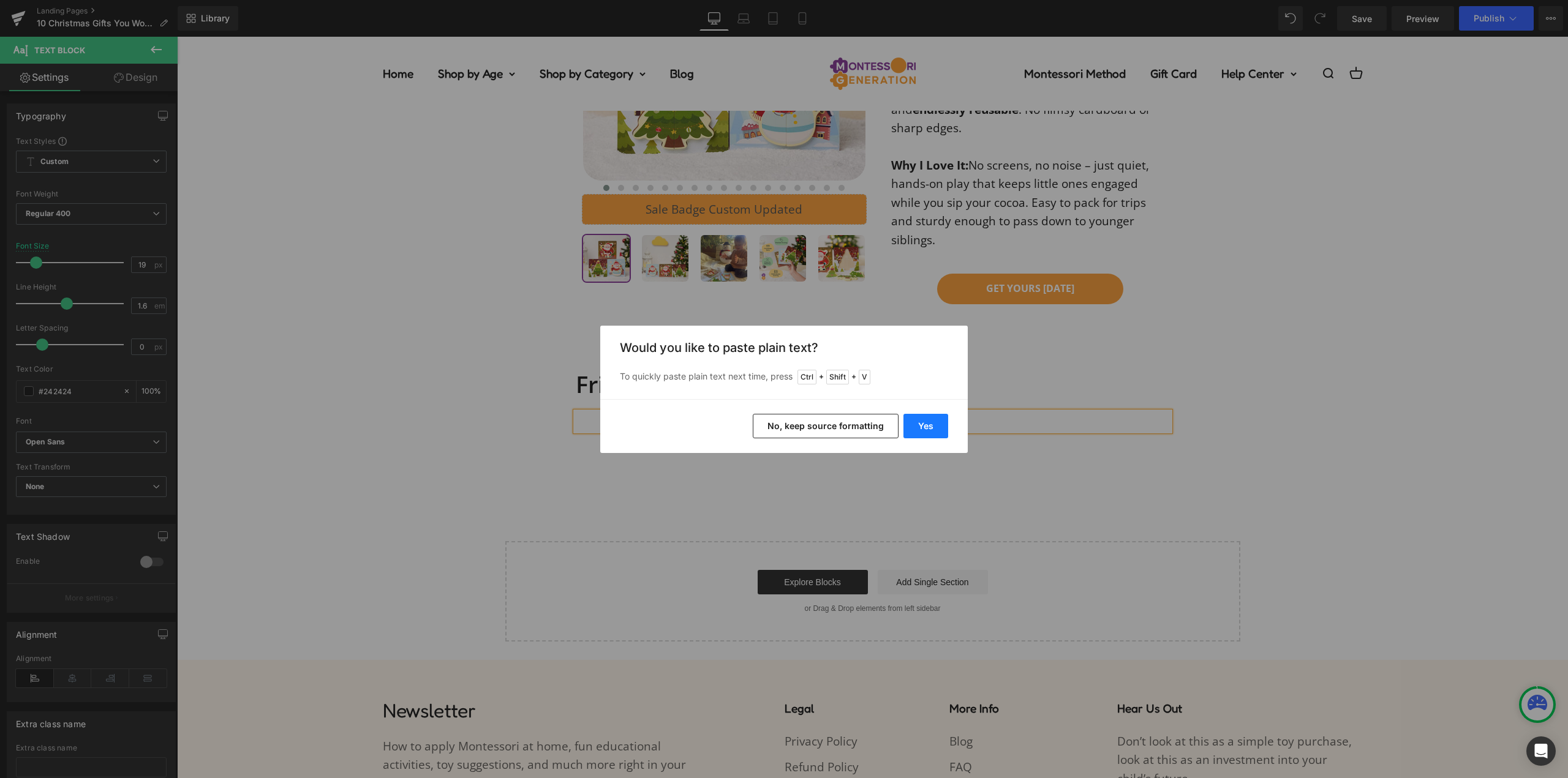
click at [923, 422] on button "Yes" at bounding box center [925, 426] width 45 height 25
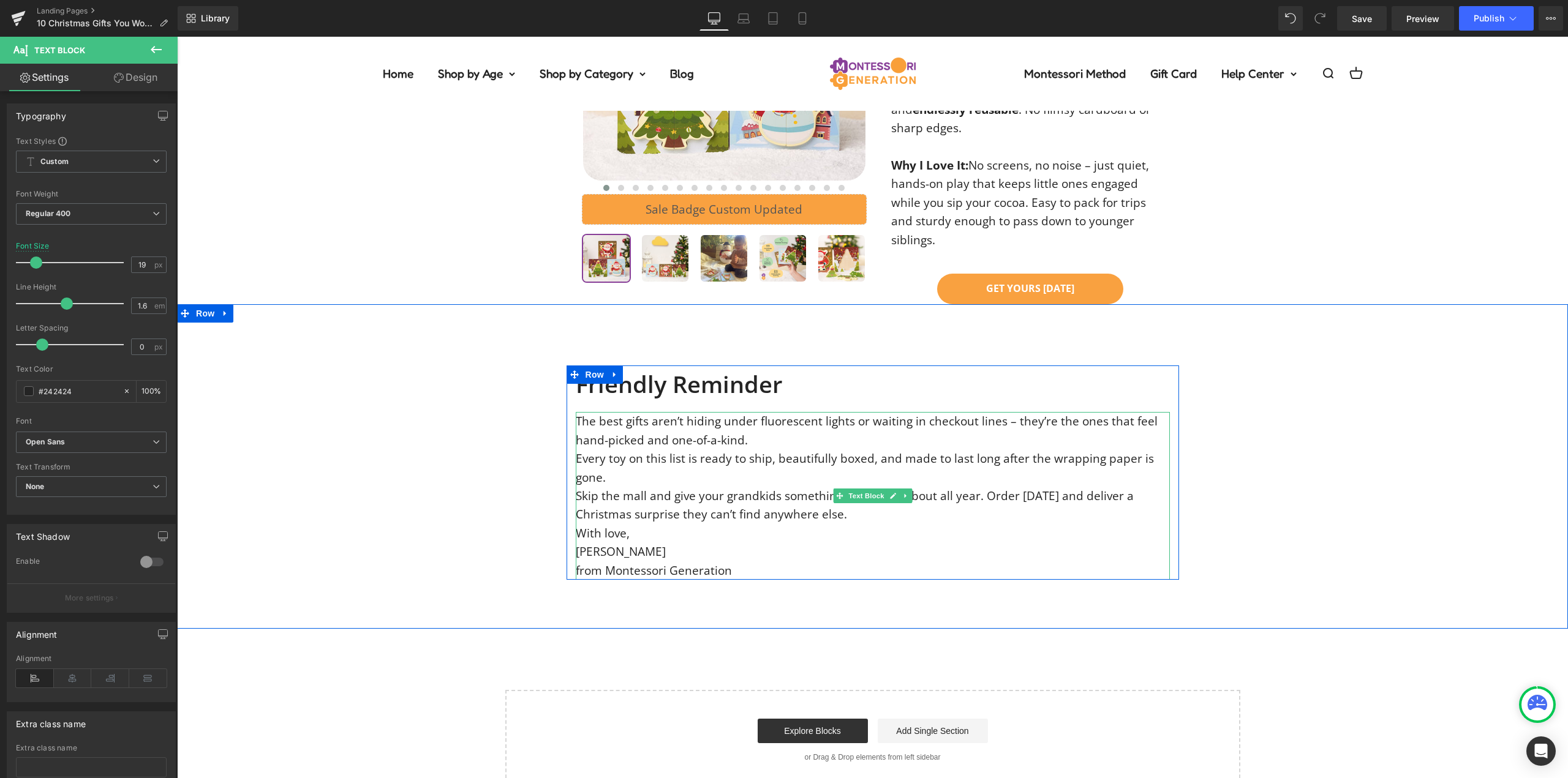
click at [764, 412] on p "The best gifts aren’t hiding under fluorescent lights or waiting in checkout li…" at bounding box center [873, 430] width 594 height 37
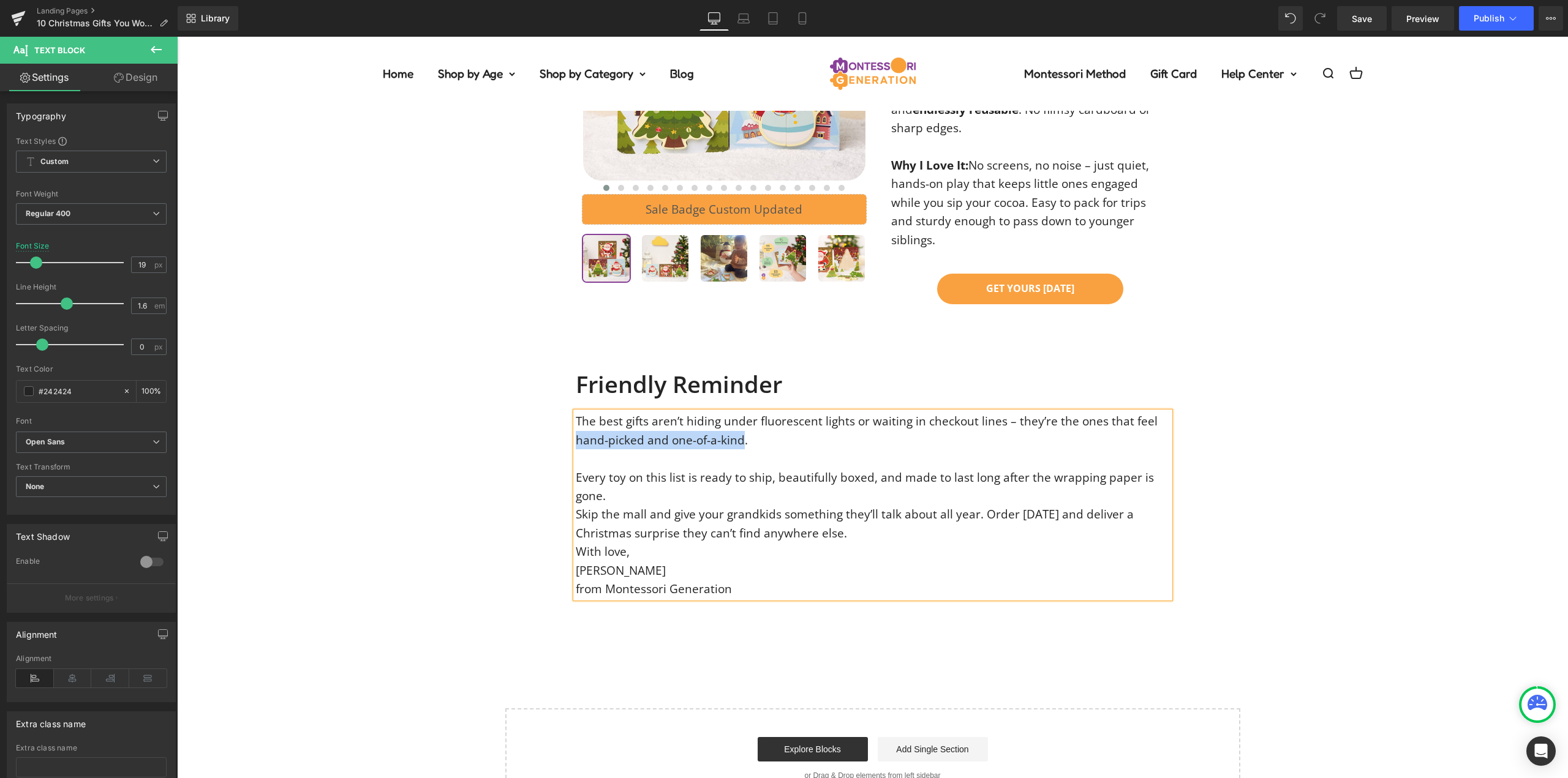
drag, startPoint x: 736, startPoint y: 325, endPoint x: 571, endPoint y: 331, distance: 165.1
click at [576, 412] on p "The best gifts aren’t hiding under fluorescent lights or waiting in checkout li…" at bounding box center [873, 430] width 594 height 37
click at [623, 469] on p "Every toy on this list is ready to ship, beautifully boxed, and made to last lo…" at bounding box center [873, 487] width 594 height 37
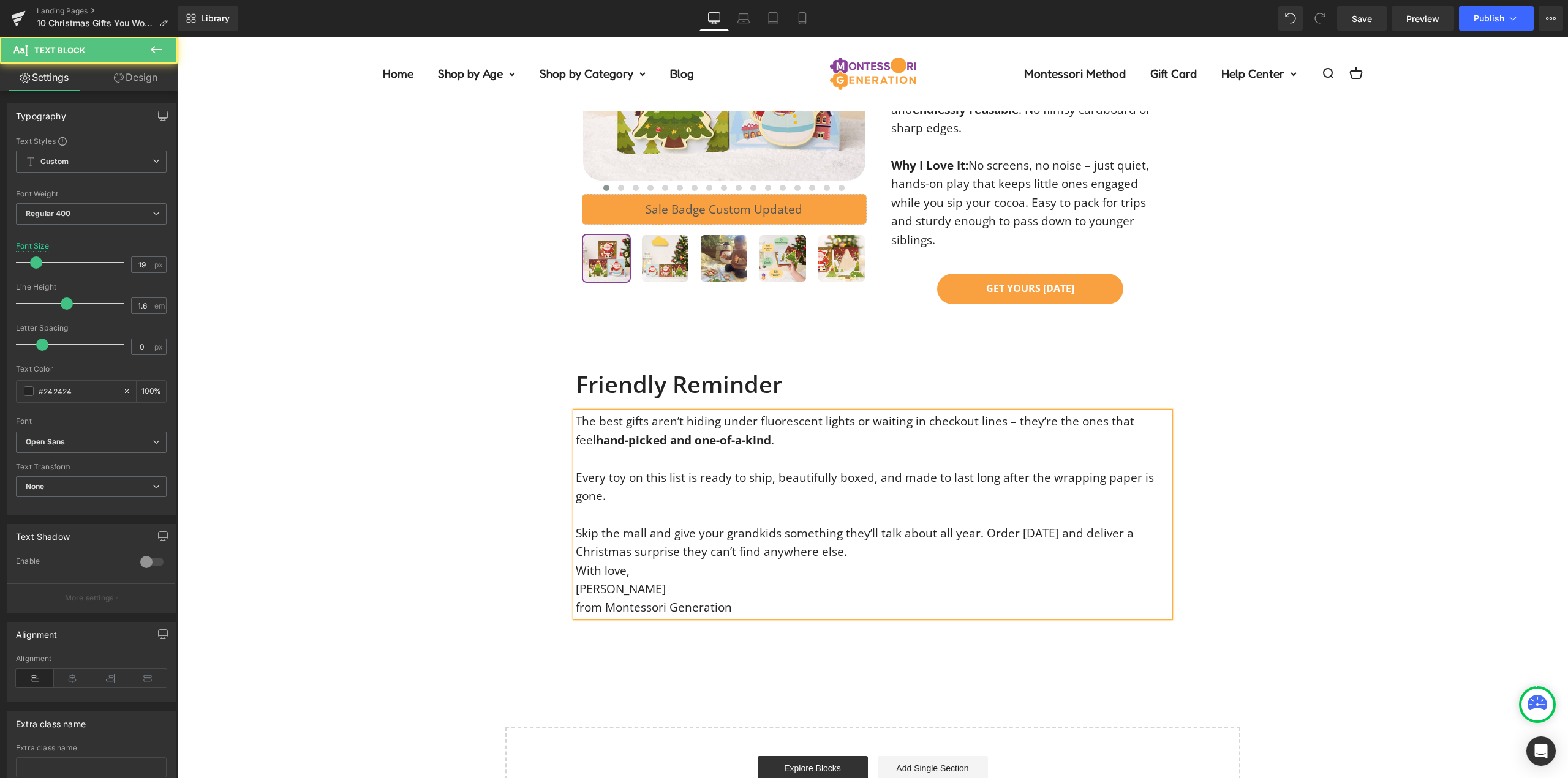
click at [857, 524] on p "Skip the mall and give your grandkids something they’ll talk about all year. Or…" at bounding box center [873, 543] width 594 height 37
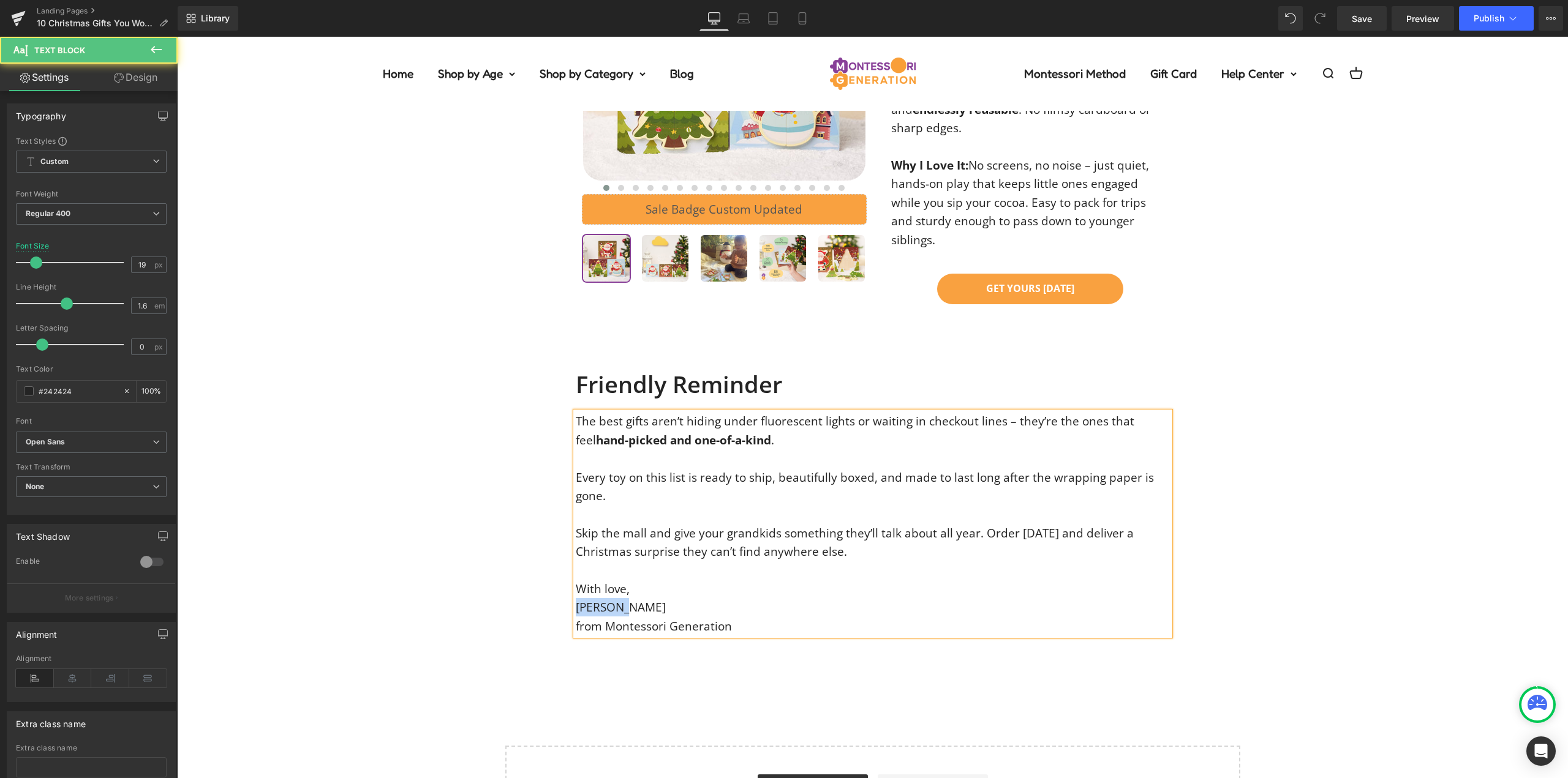
drag, startPoint x: 622, startPoint y: 497, endPoint x: 564, endPoint y: 496, distance: 58.0
click at [566, 496] on div "Friendly Reminder Heading The best gifts aren’t hiding under fluorescent lights…" at bounding box center [873, 501] width 612 height 271
drag, startPoint x: 508, startPoint y: 514, endPoint x: 691, endPoint y: 476, distance: 186.9
click at [501, 514] on div "Friendly Reminder Heading The best gifts aren’t hiding under fluorescent lights…" at bounding box center [873, 501] width 1391 height 271
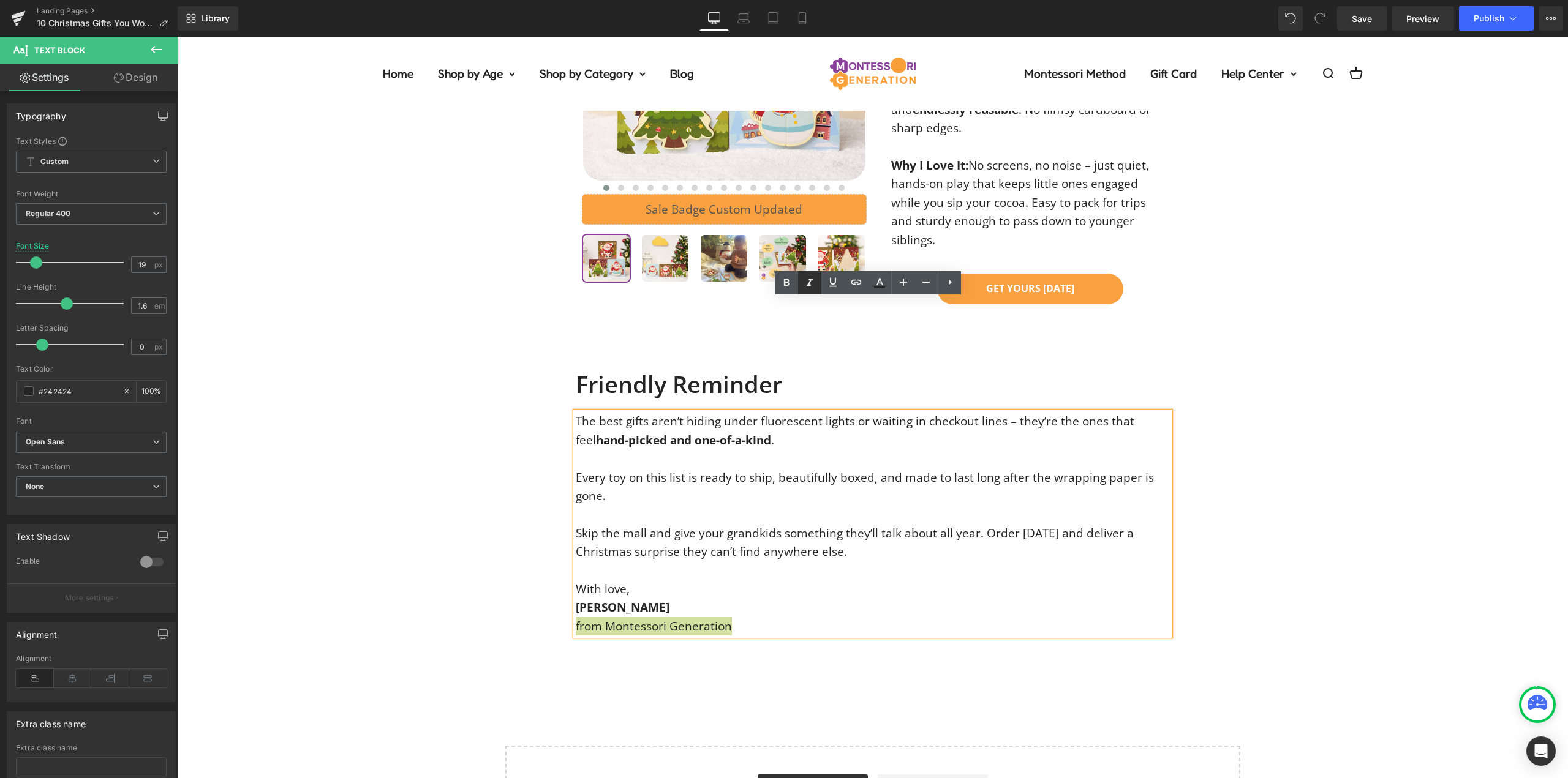
drag, startPoint x: 804, startPoint y: 284, endPoint x: 337, endPoint y: 263, distance: 467.5
click at [804, 284] on icon at bounding box center [810, 283] width 15 height 15
drag, startPoint x: 1303, startPoint y: 494, endPoint x: 1321, endPoint y: 503, distance: 20.1
click at [1305, 494] on div "Friendly Reminder Heading The best gifts aren’t hiding under fluorescent lights…" at bounding box center [873, 501] width 1391 height 271
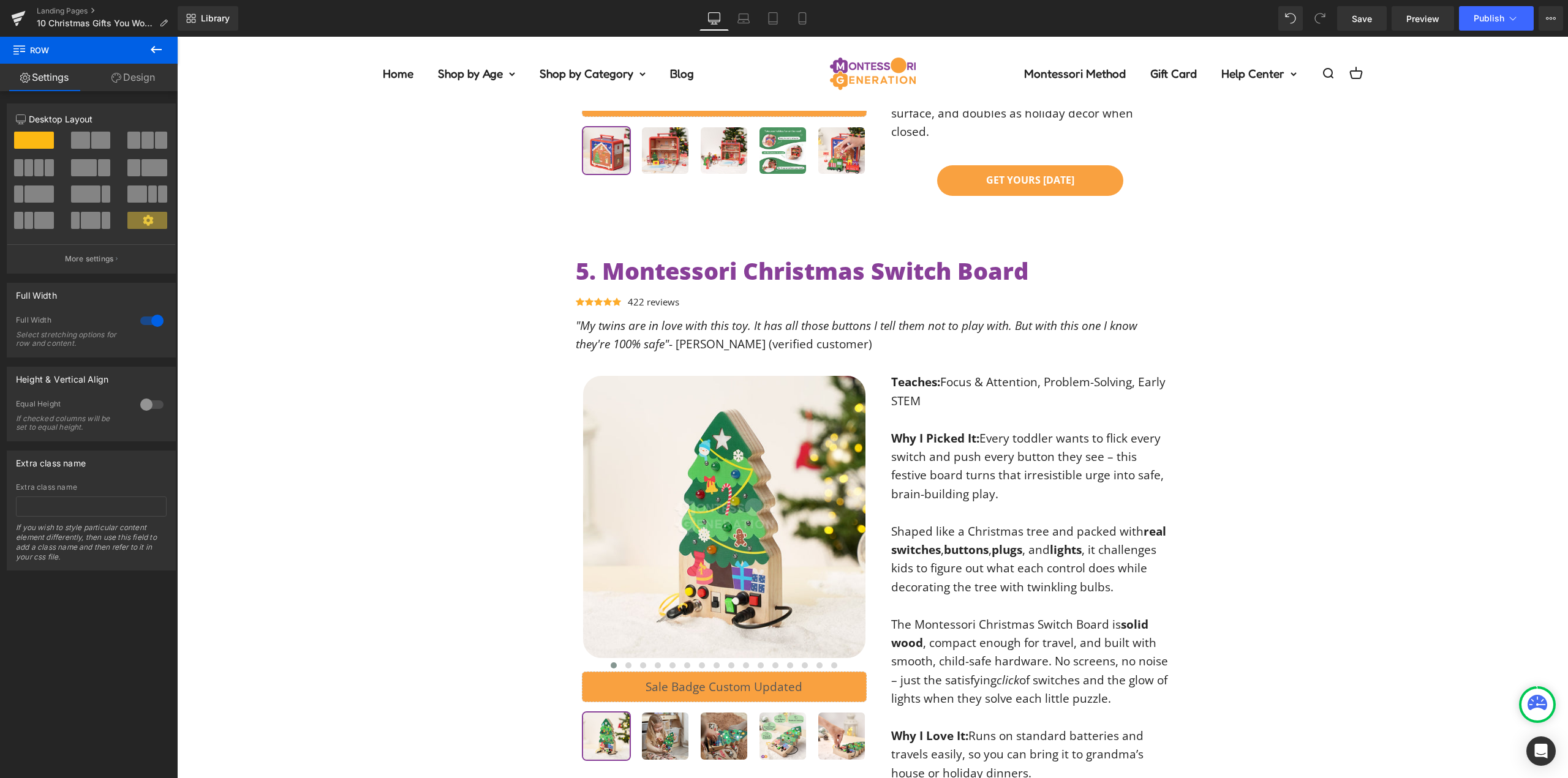
scroll to position [0, 0]
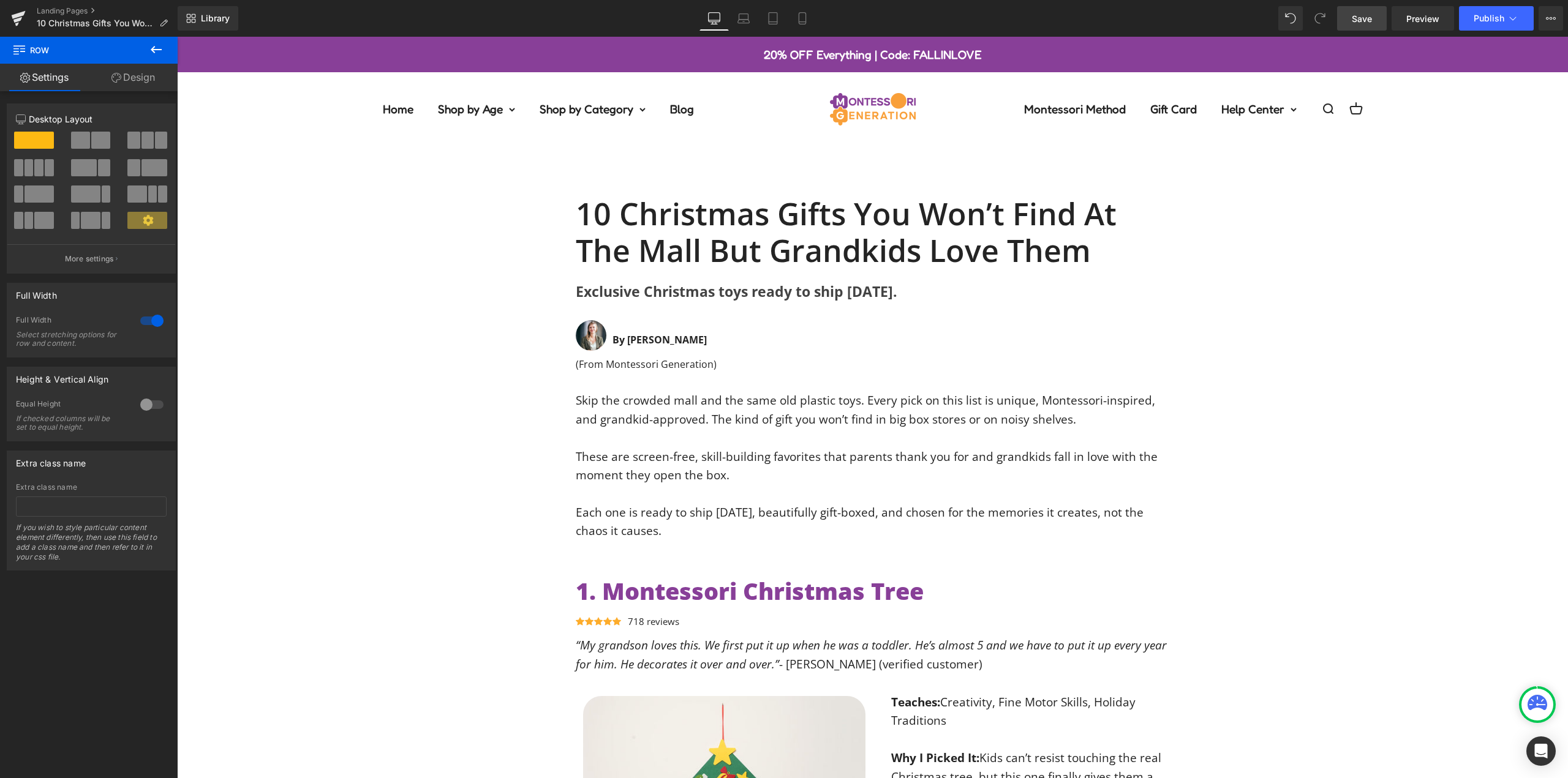
click at [1370, 18] on span "Save" at bounding box center [1361, 18] width 20 height 13
click at [1500, 16] on span "Publish" at bounding box center [1489, 18] width 31 height 10
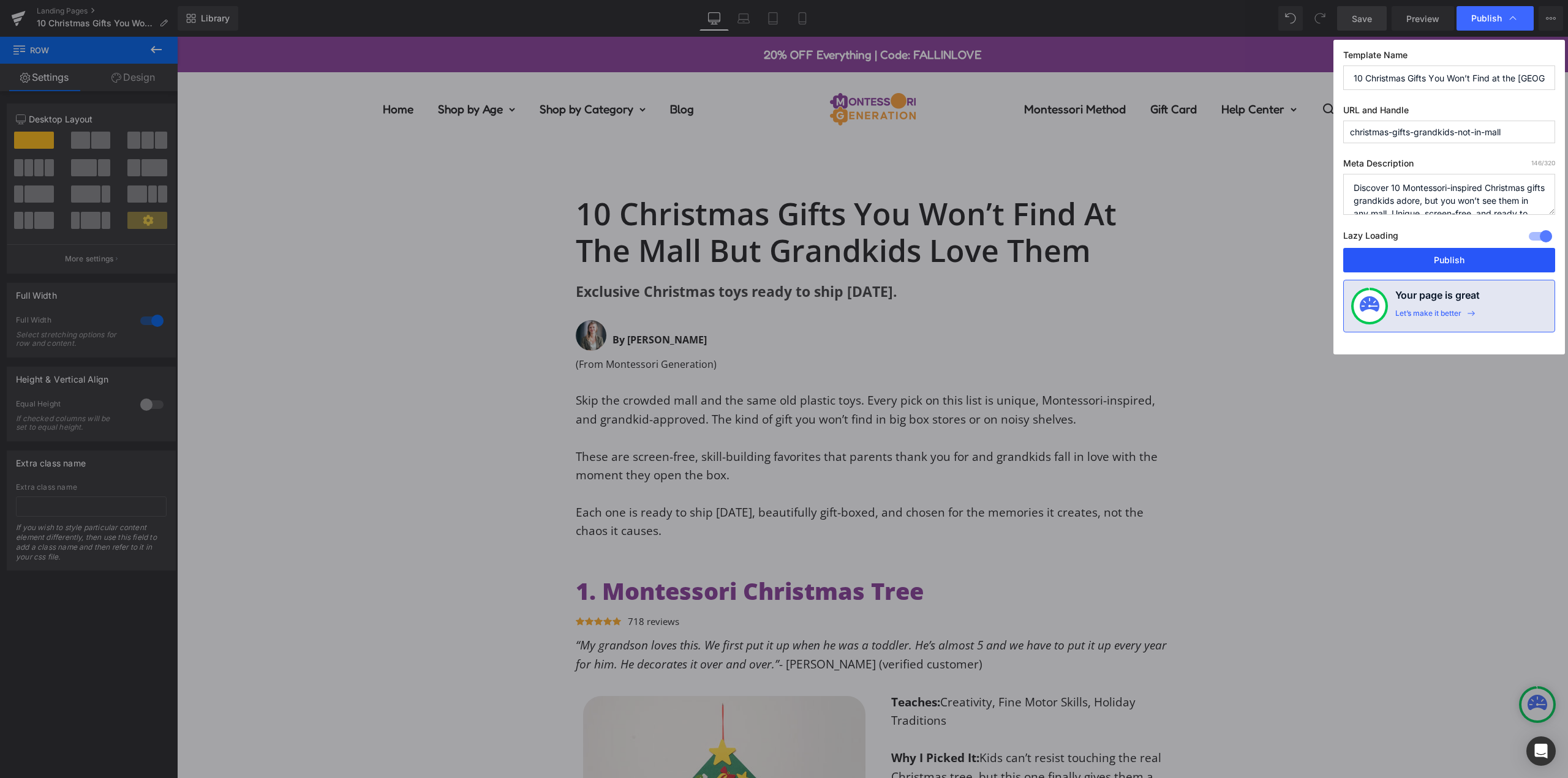
drag, startPoint x: 1458, startPoint y: 261, endPoint x: 1225, endPoint y: 321, distance: 240.6
click at [1458, 261] on button "Publish" at bounding box center [1448, 260] width 212 height 25
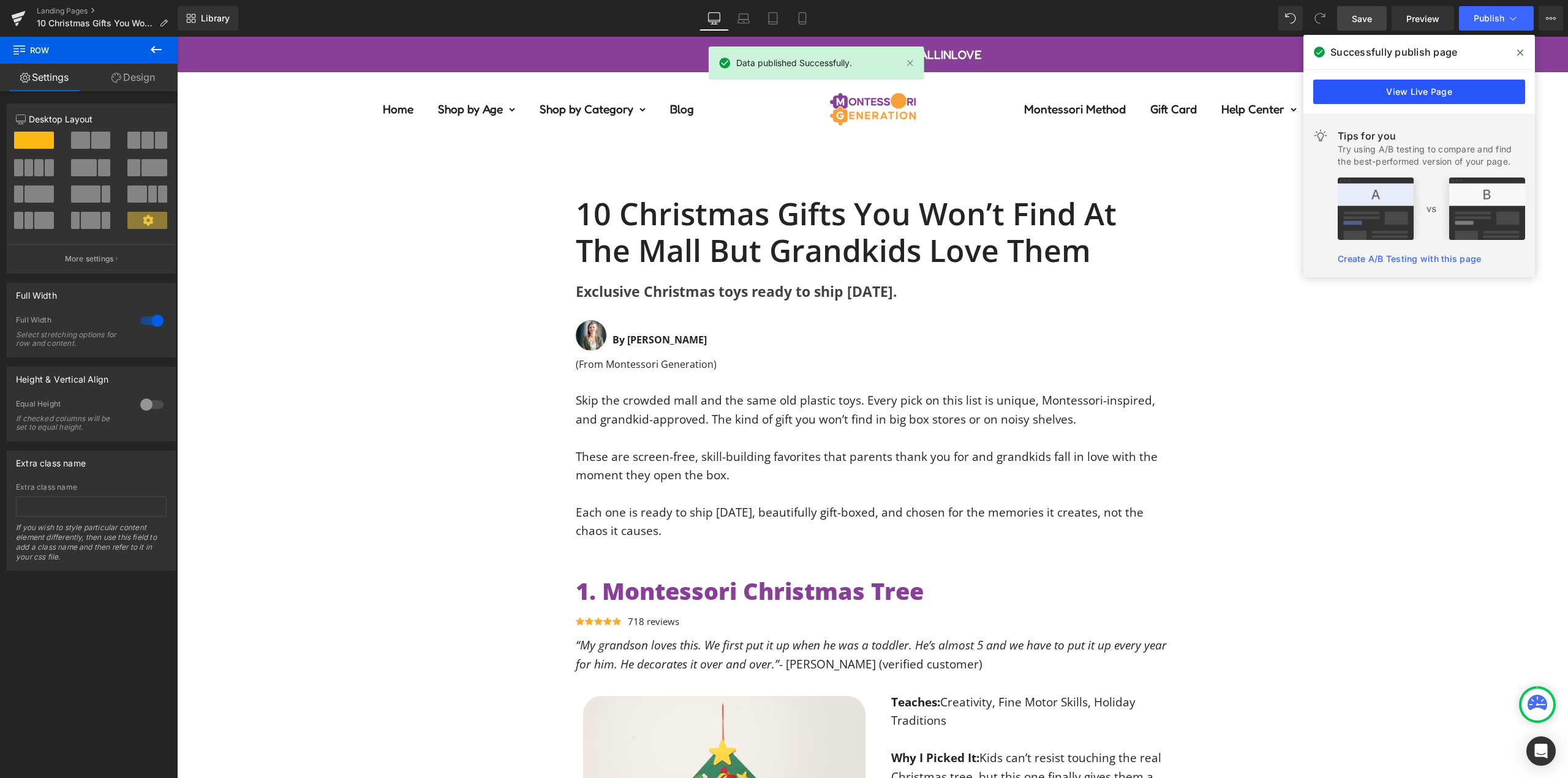
click at [1452, 91] on link "View Live Page" at bounding box center [1419, 92] width 212 height 25
